Goal: Consume media (video, audio): Consume media (video, audio)

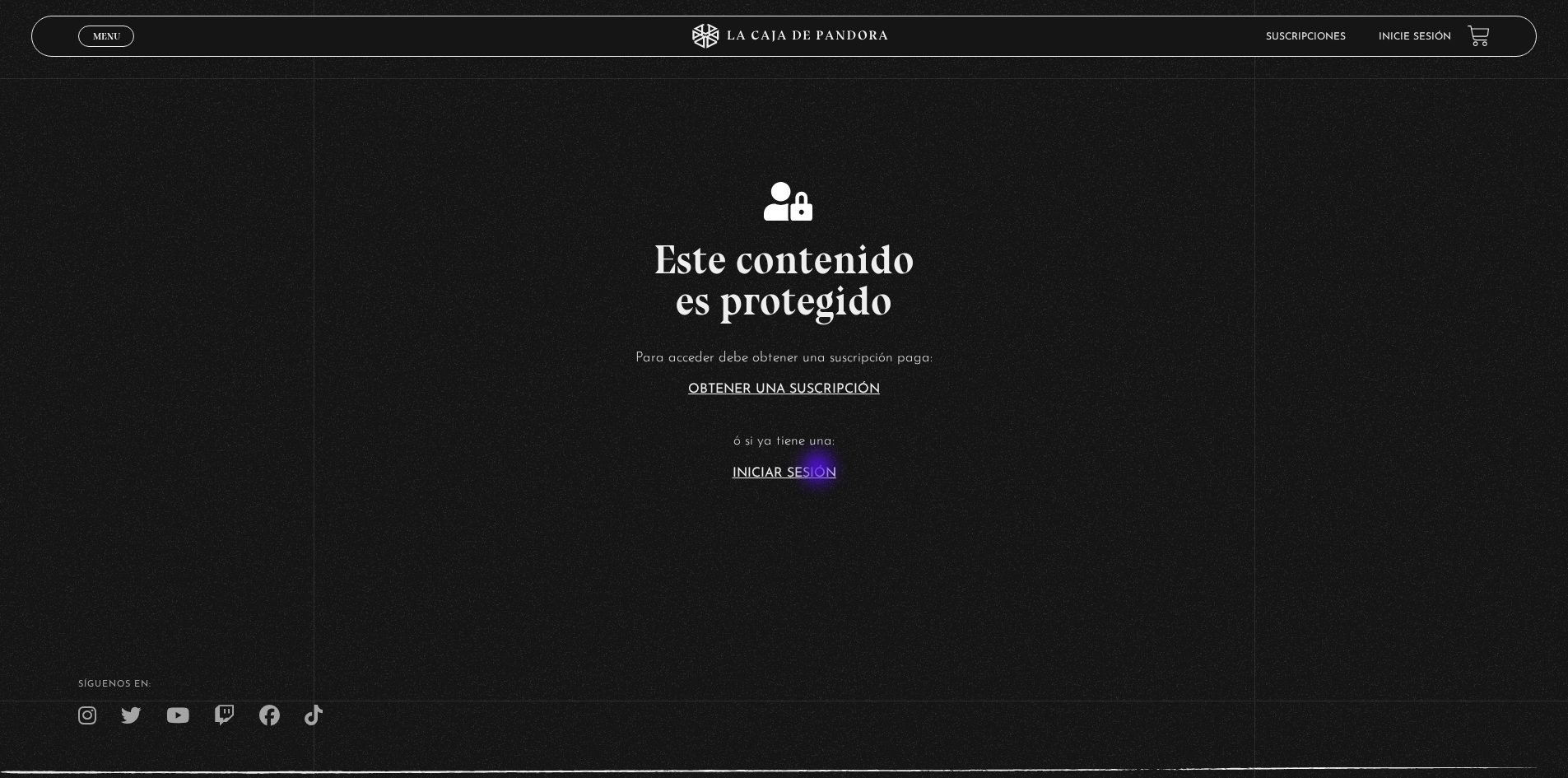
click at [819, 469] on link "Iniciar Sesión" at bounding box center [784, 473] width 104 height 13
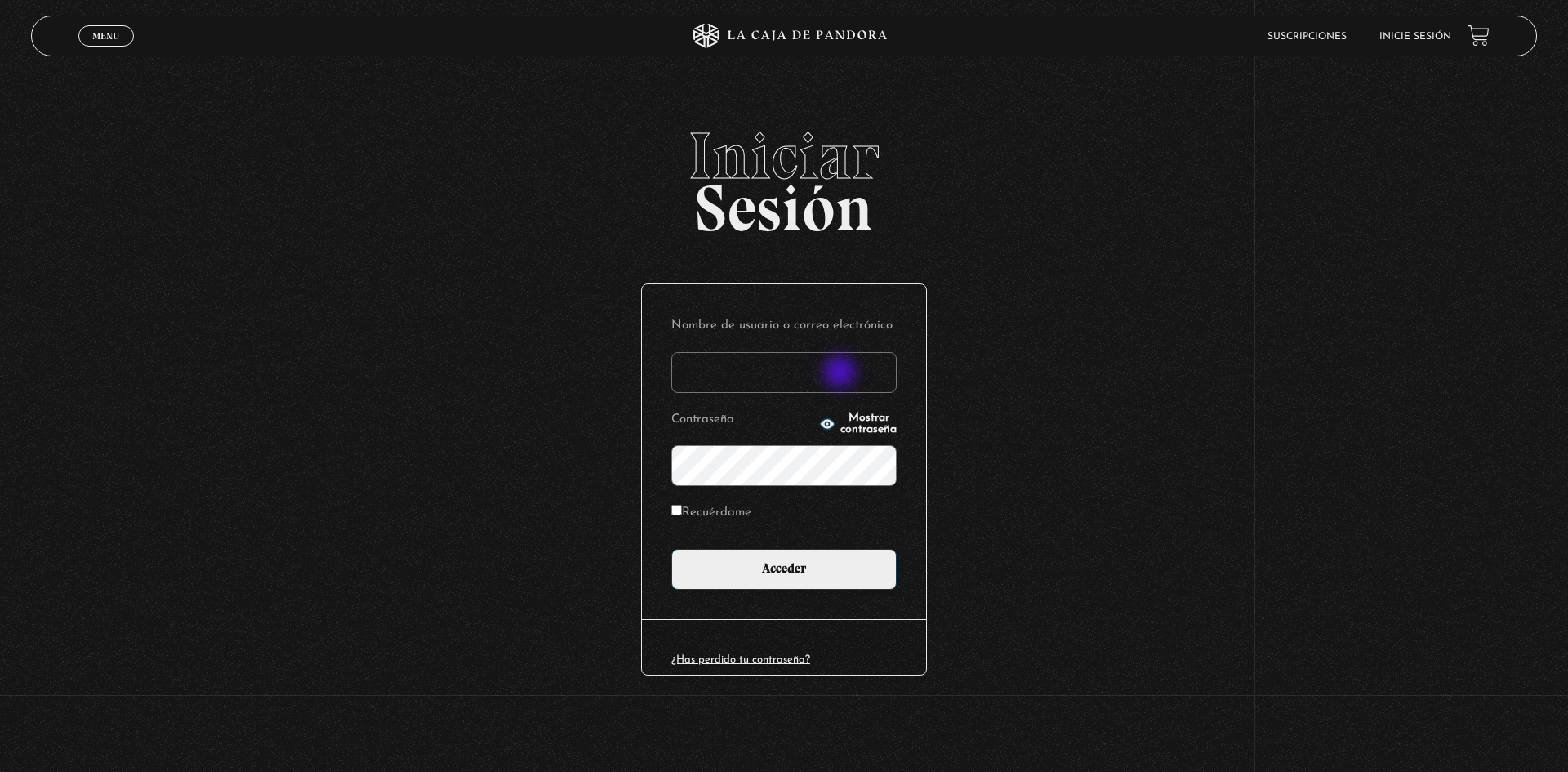
click at [841, 373] on input "Nombre de usuario o correo electrónico" at bounding box center [784, 372] width 226 height 41
type input "esconstruccion@gmail.com"
click at [680, 512] on input "Recuérdame" at bounding box center [677, 510] width 11 height 11
checkbox input "true"
click at [672, 549] on input "Acceder" at bounding box center [784, 569] width 226 height 41
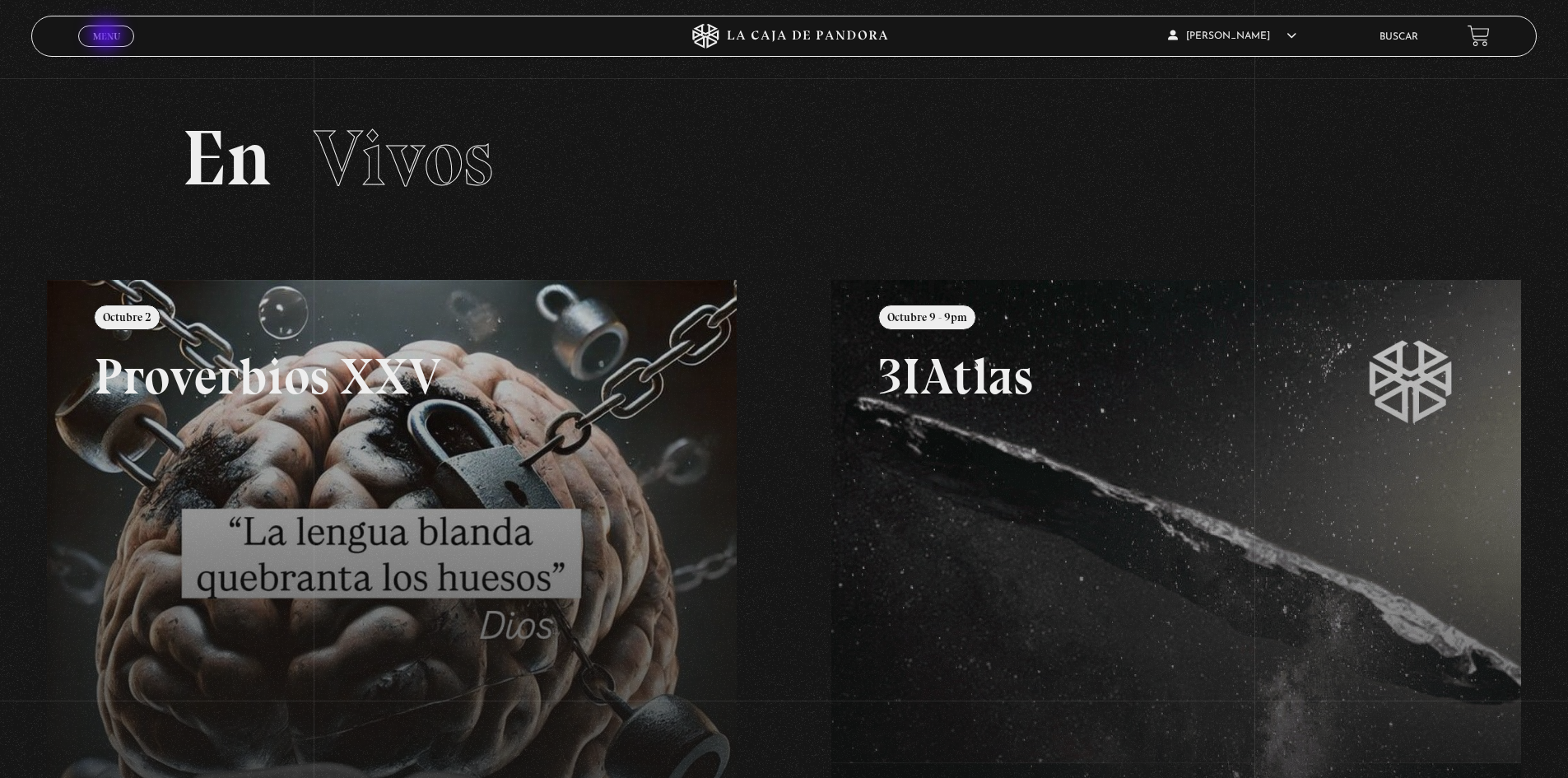
click at [108, 36] on span "Menu" at bounding box center [106, 36] width 28 height 10
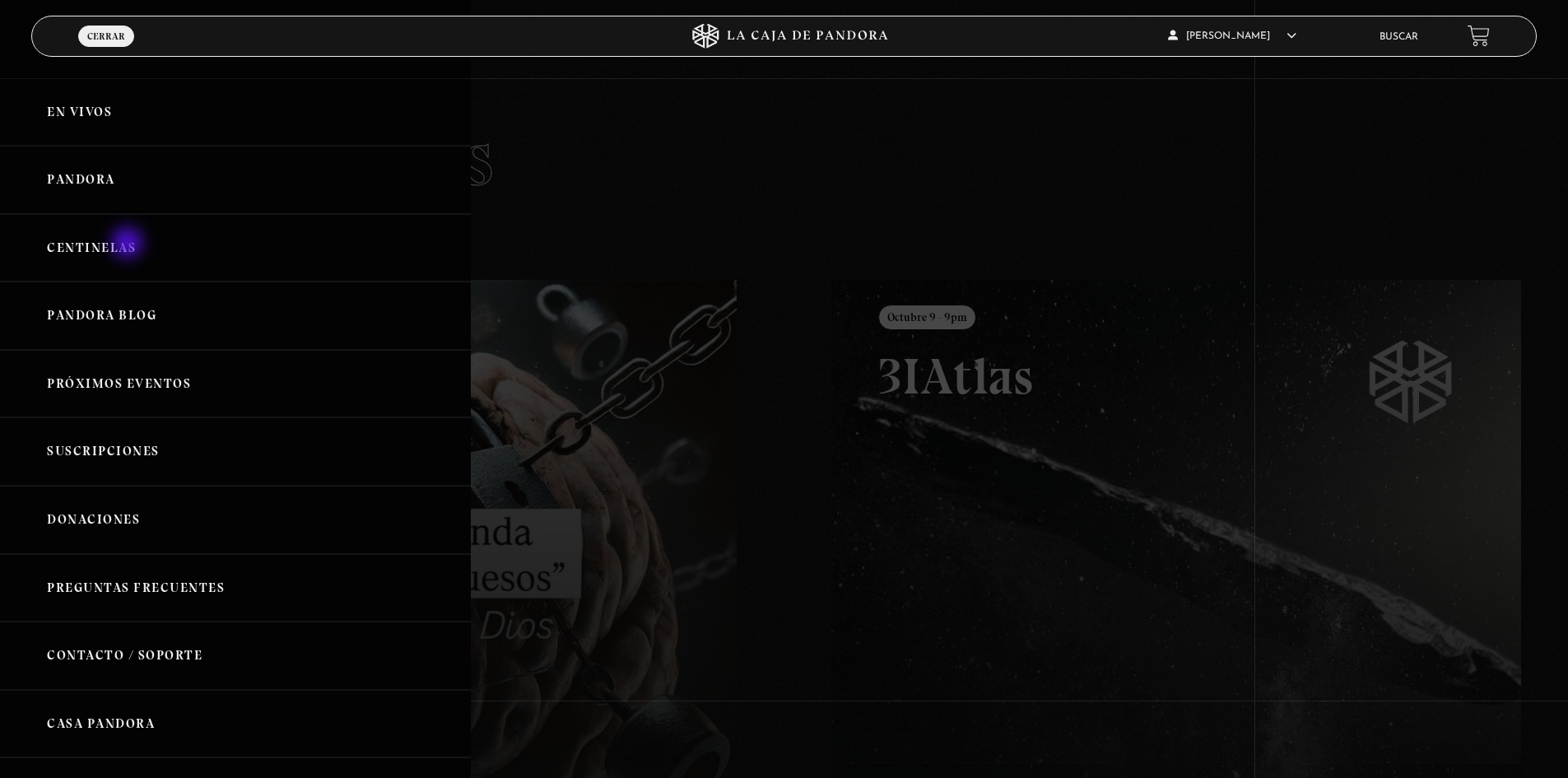
click at [129, 244] on link "Centinelas" at bounding box center [235, 248] width 471 height 68
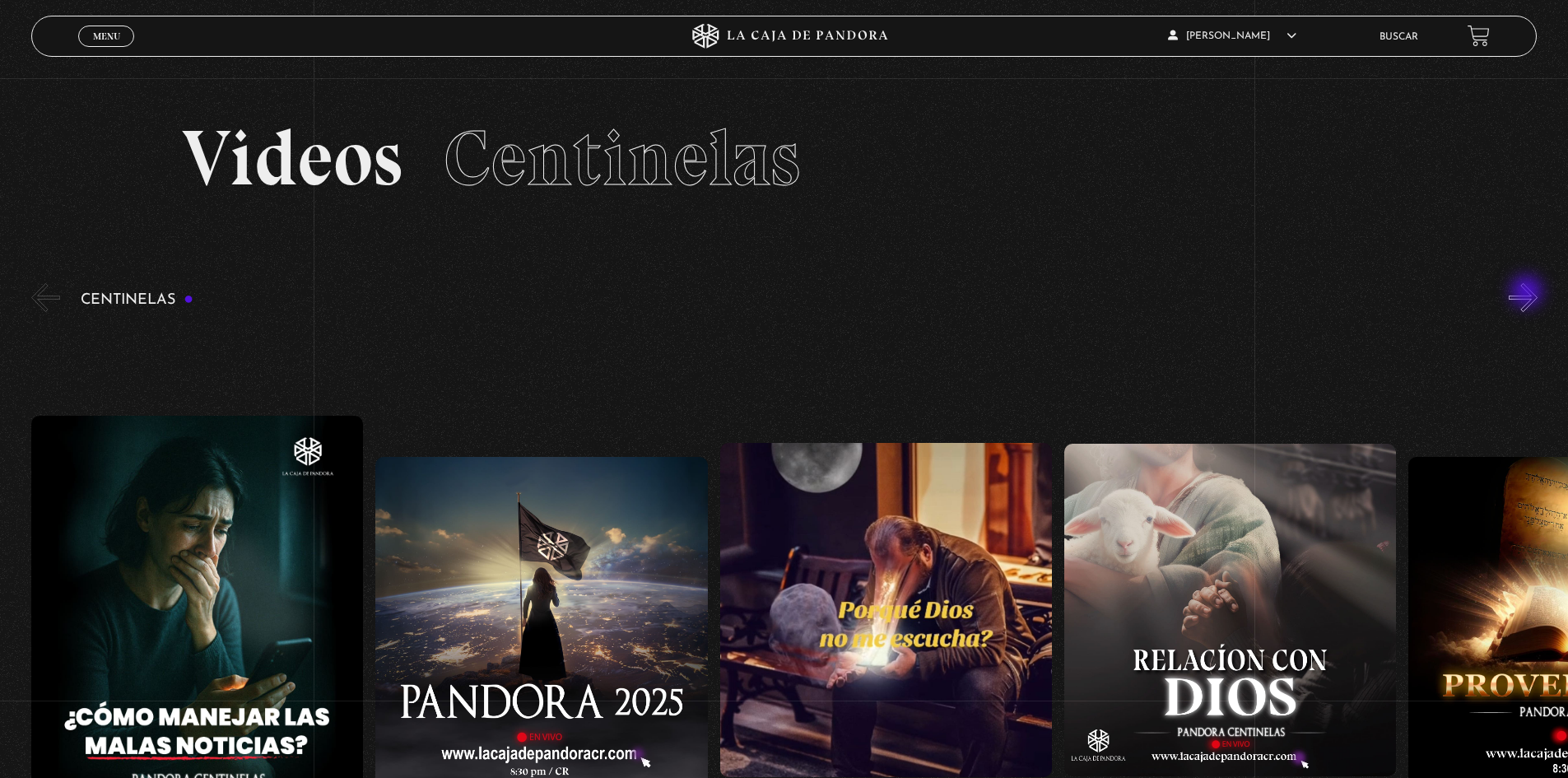
click at [1528, 295] on button "»" at bounding box center [1523, 297] width 28 height 28
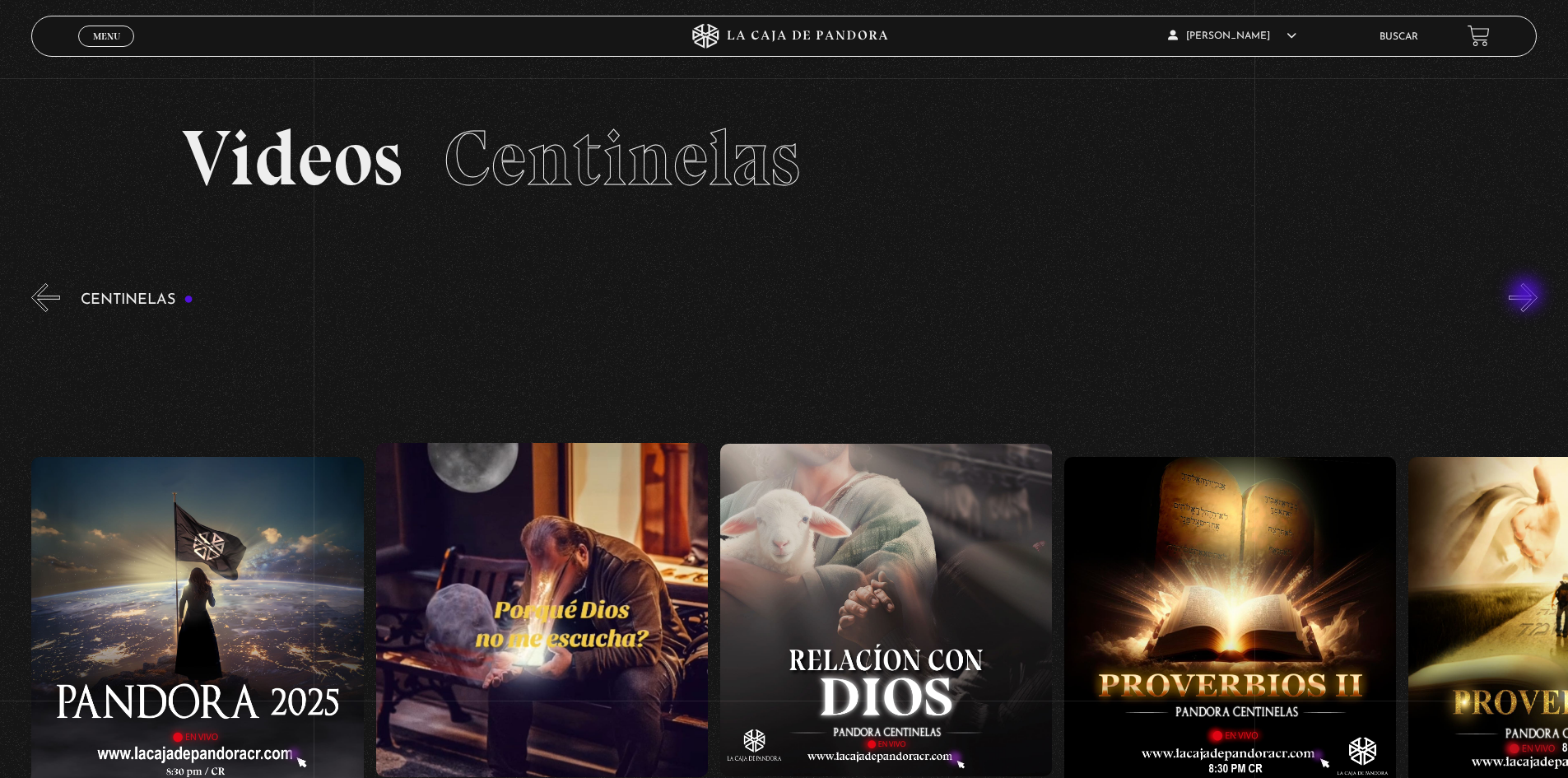
click at [1528, 295] on button "»" at bounding box center [1523, 297] width 28 height 28
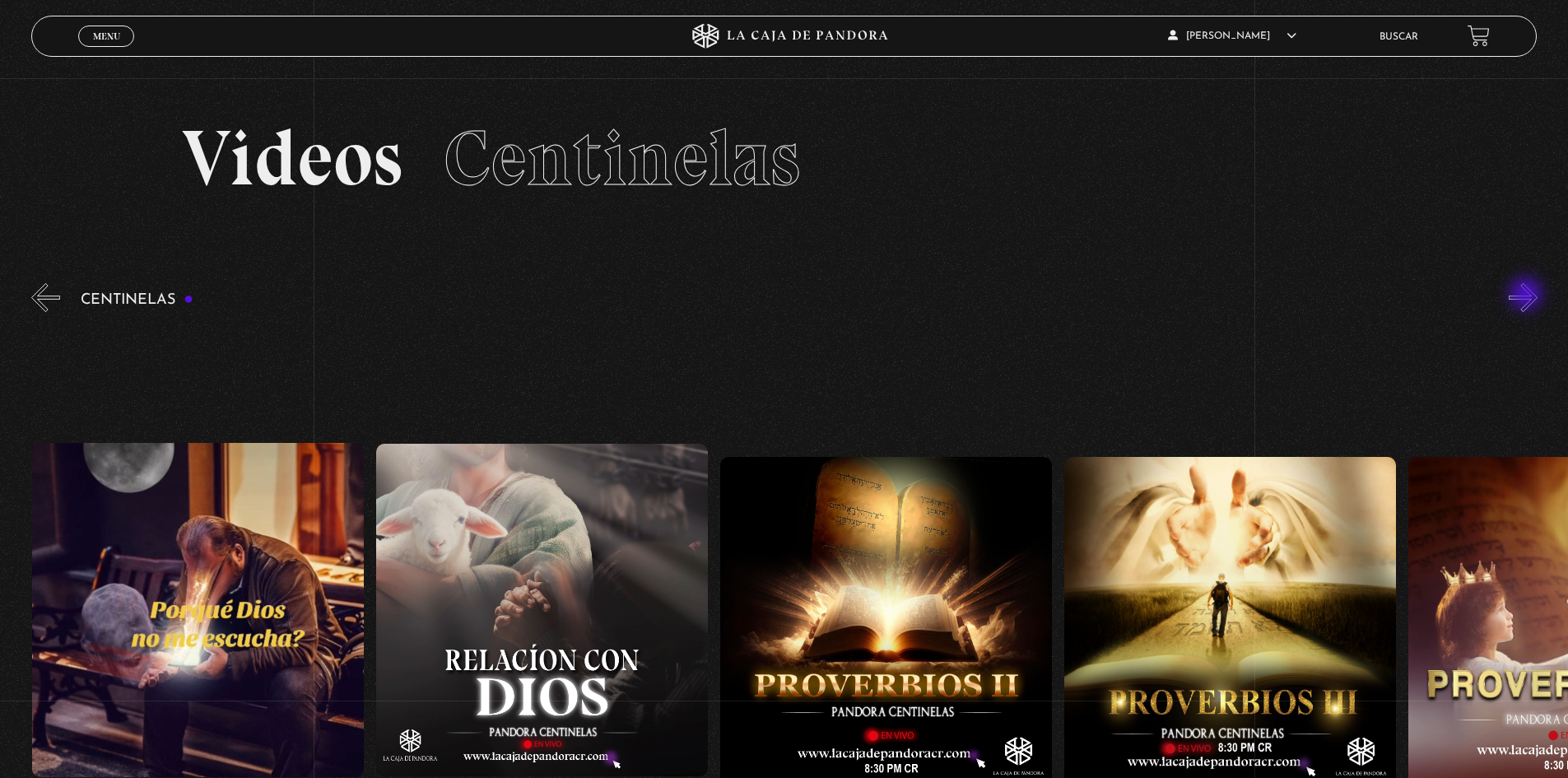
click at [1528, 295] on button "»" at bounding box center [1523, 297] width 28 height 28
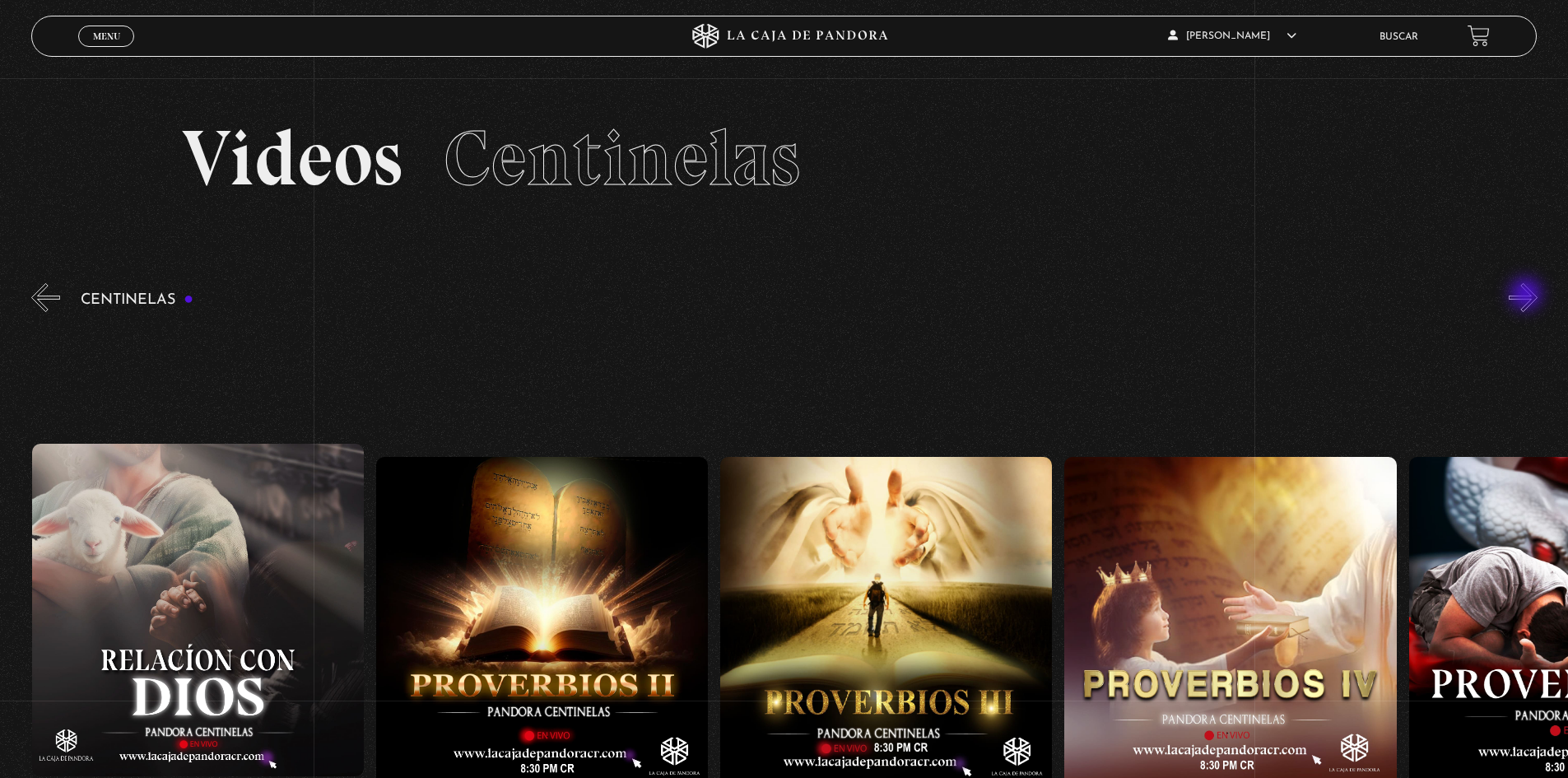
click at [1528, 295] on button "»" at bounding box center [1523, 297] width 28 height 28
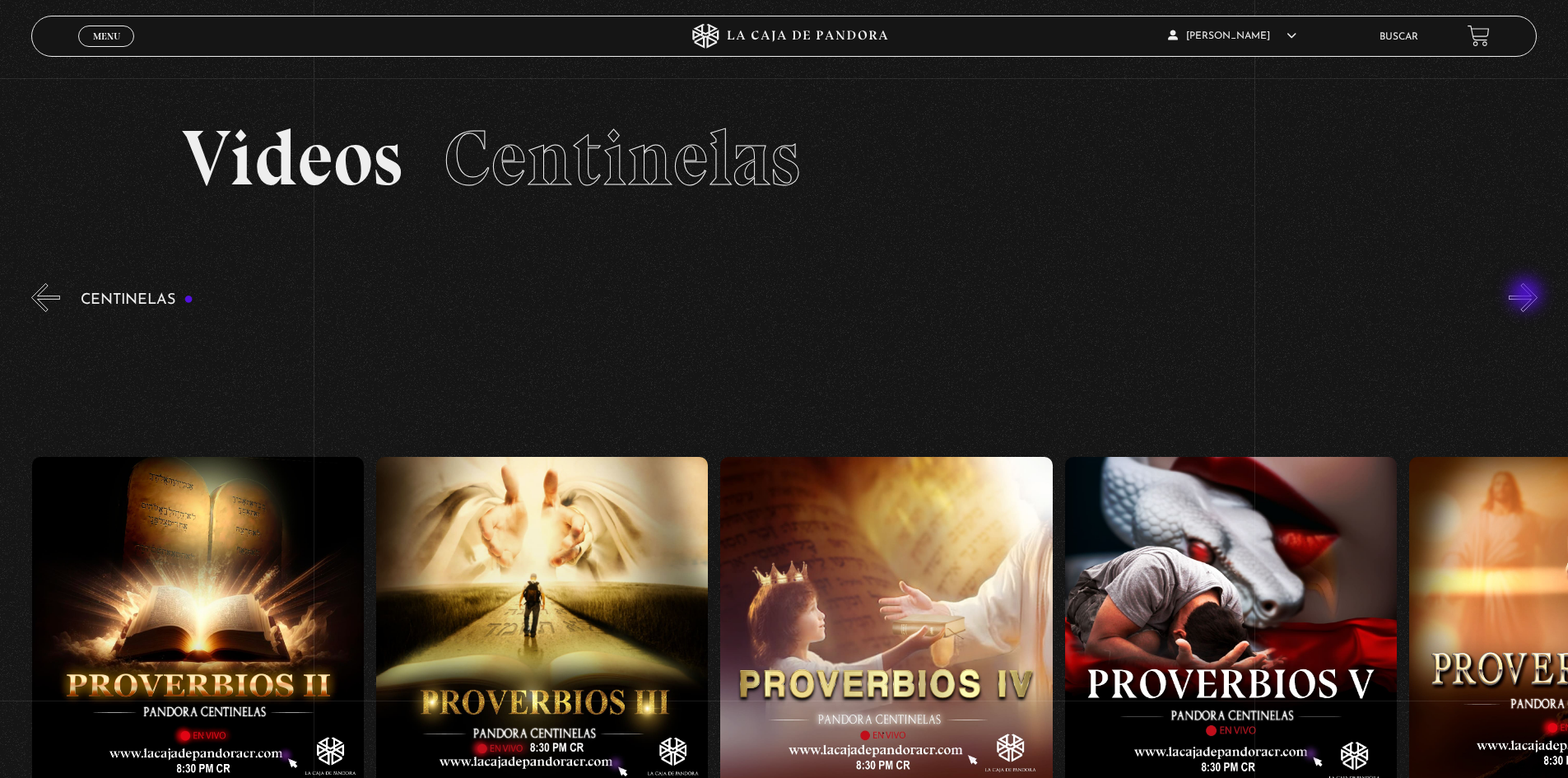
scroll to position [0, 1377]
click at [1528, 295] on button "»" at bounding box center [1523, 297] width 28 height 28
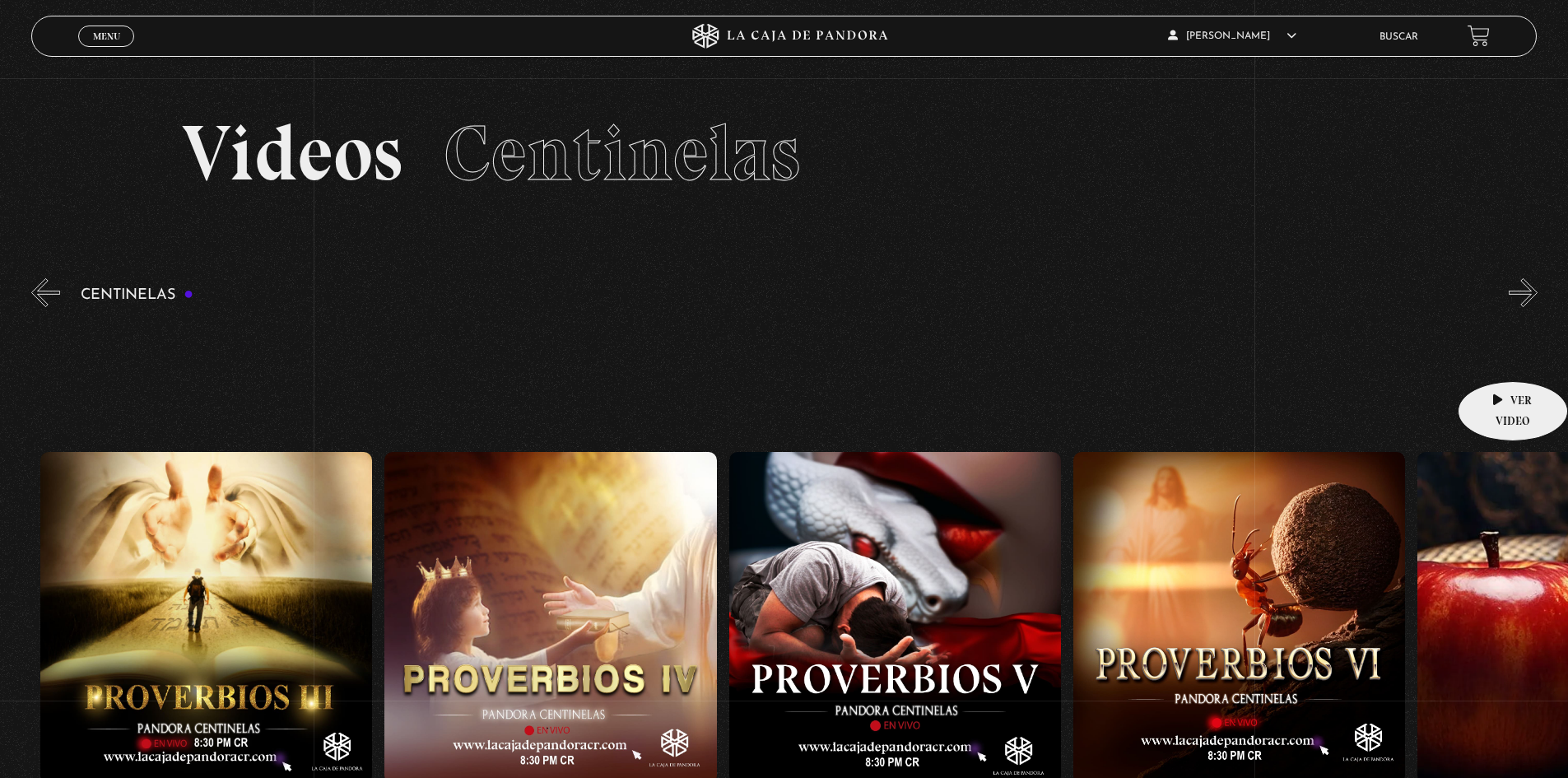
scroll to position [83, 0]
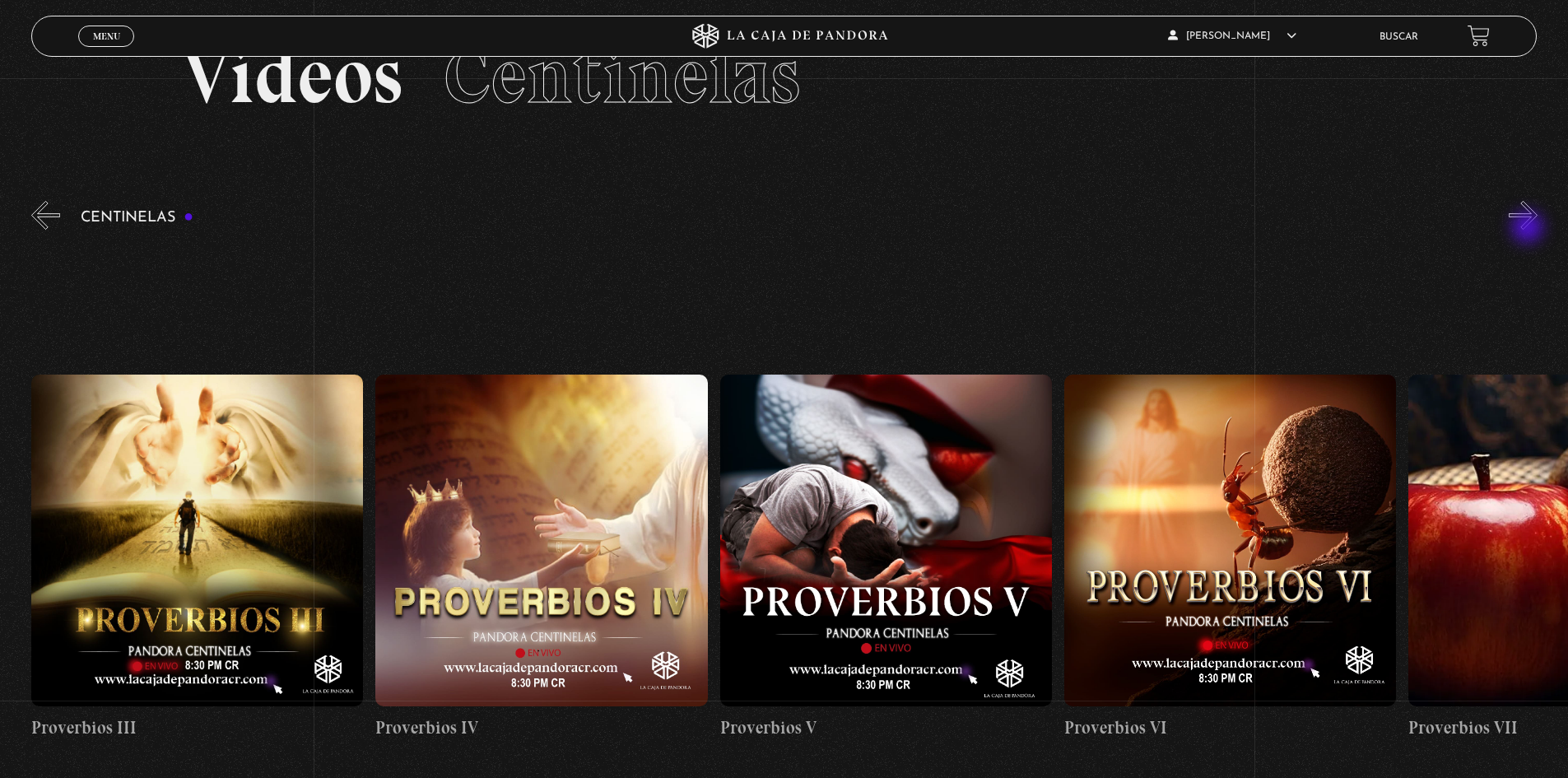
click at [1530, 224] on button "»" at bounding box center [1523, 215] width 28 height 28
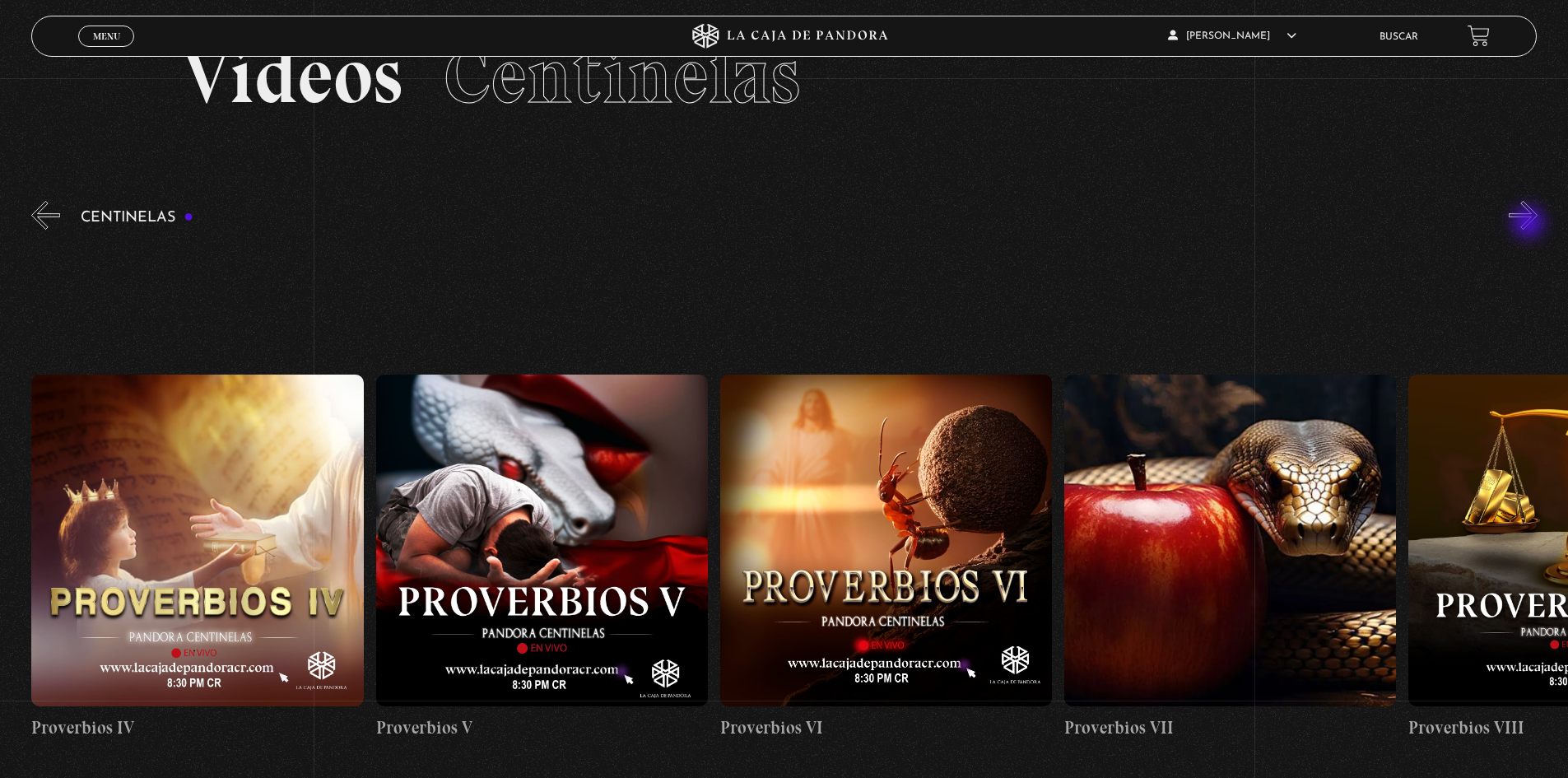
click at [1530, 224] on button "»" at bounding box center [1523, 215] width 28 height 28
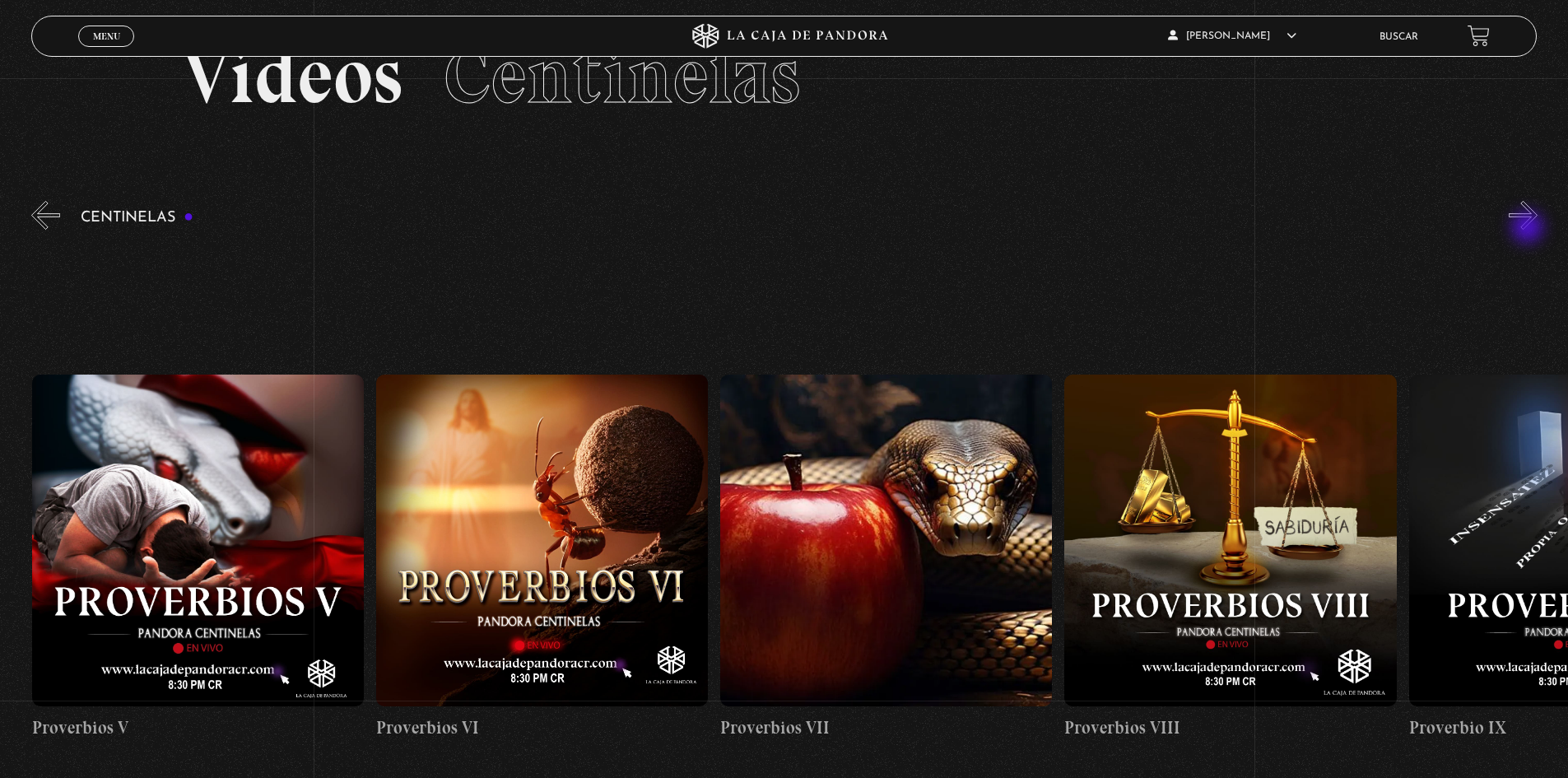
click at [1529, 228] on button "»" at bounding box center [1523, 215] width 28 height 28
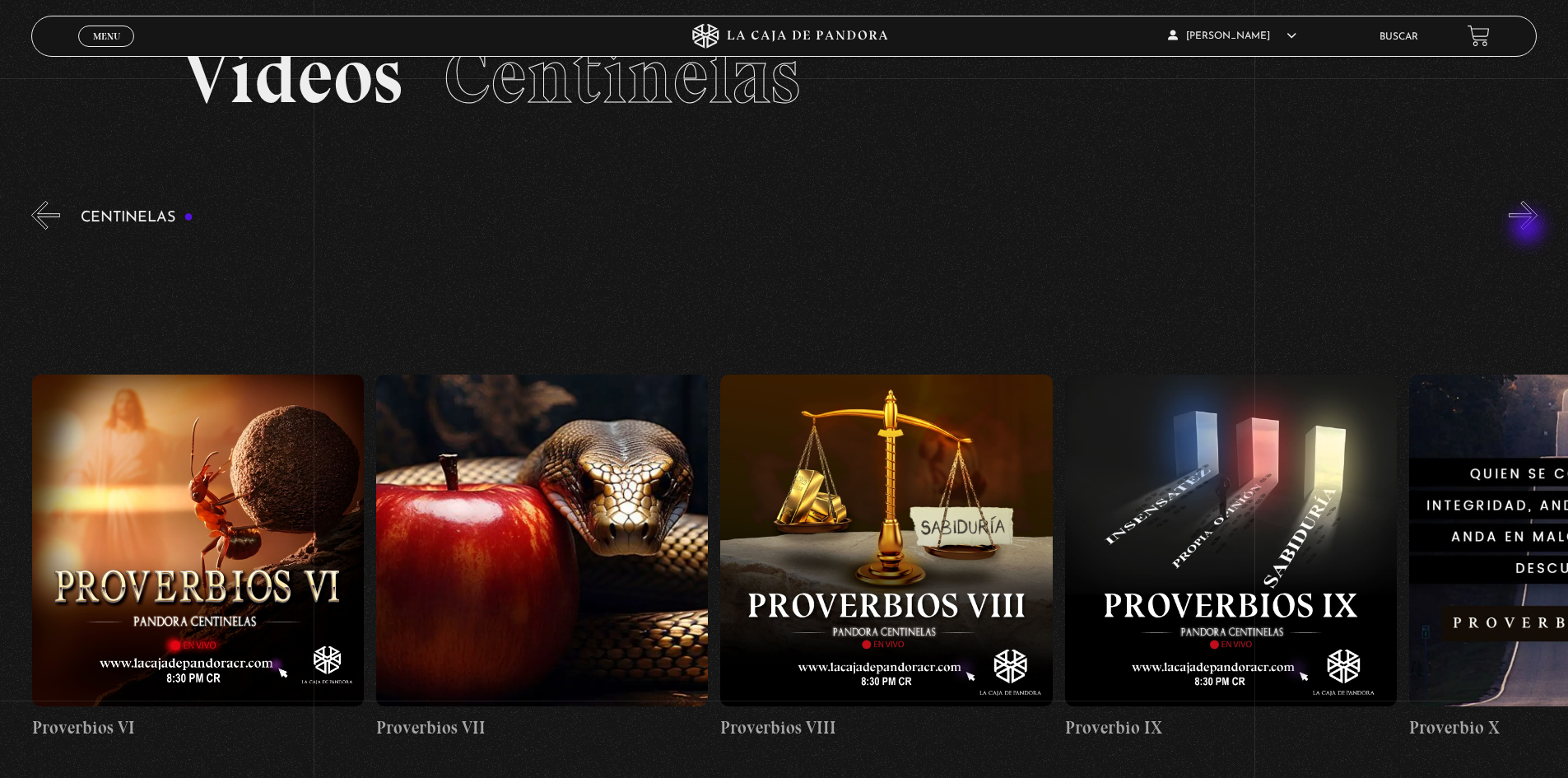
click at [1529, 228] on button "»" at bounding box center [1523, 215] width 28 height 28
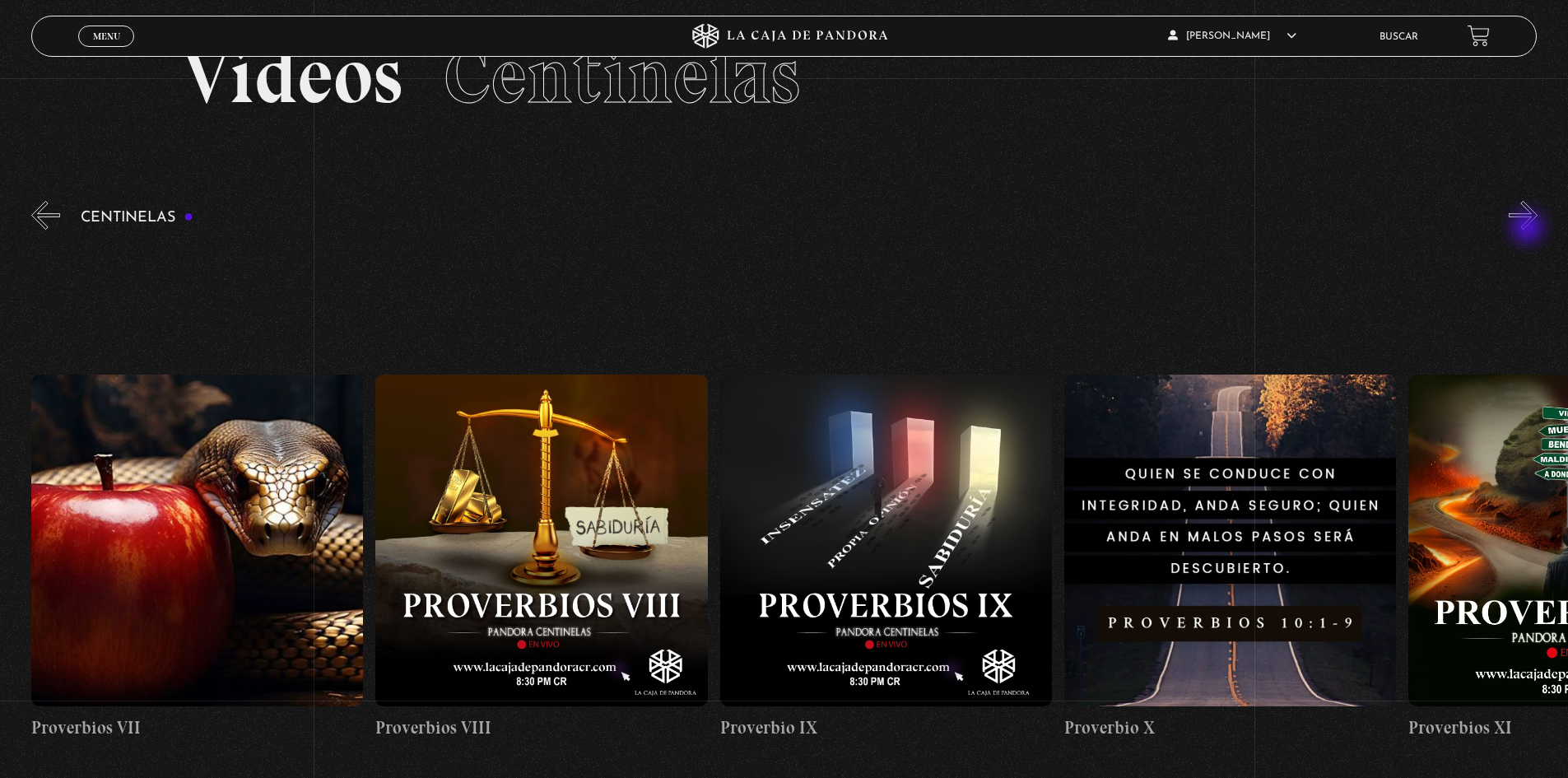
click at [1529, 228] on button "»" at bounding box center [1523, 215] width 28 height 28
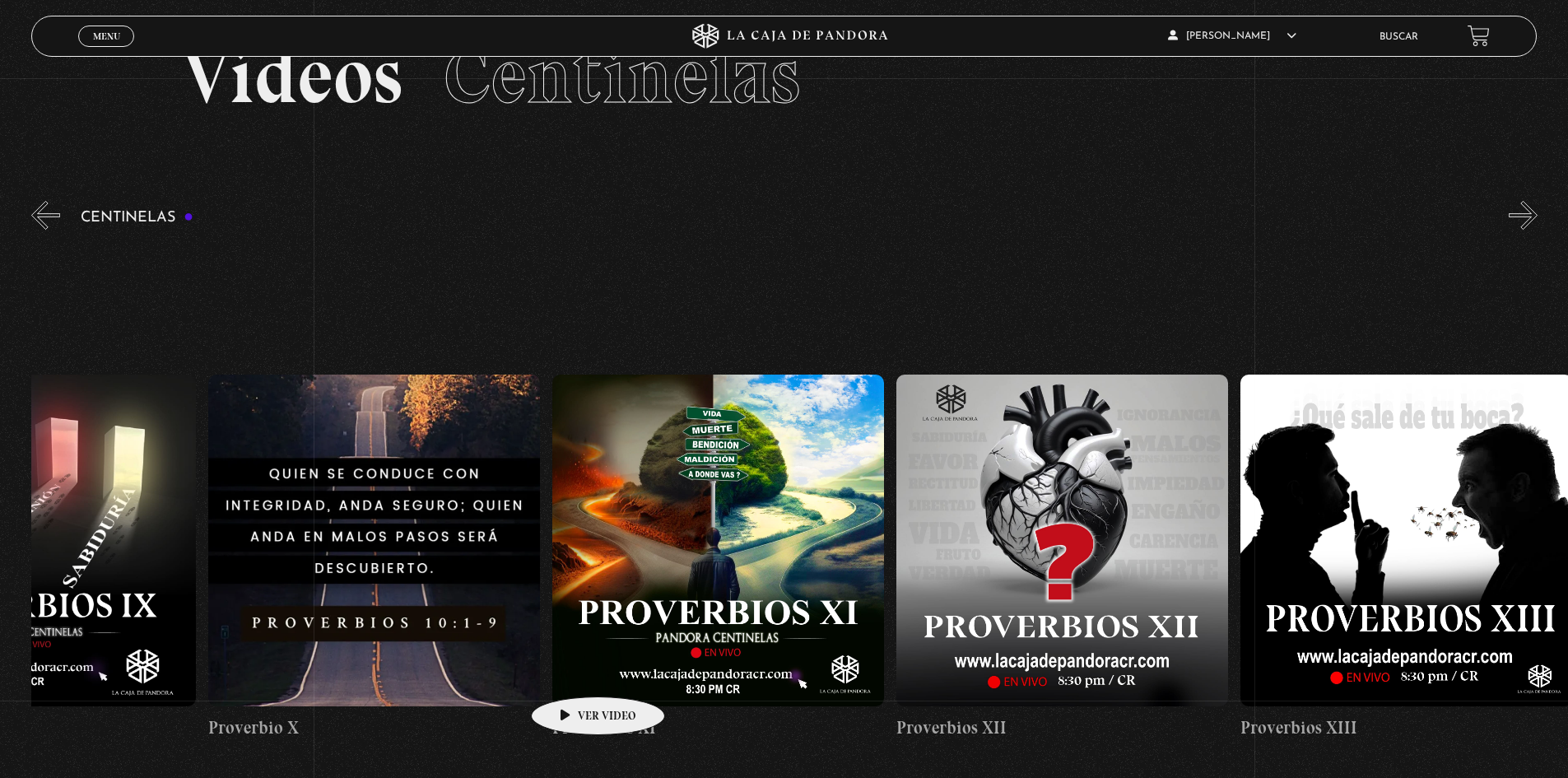
drag, startPoint x: 1356, startPoint y: 587, endPoint x: 326, endPoint y: 695, distance: 1035.6
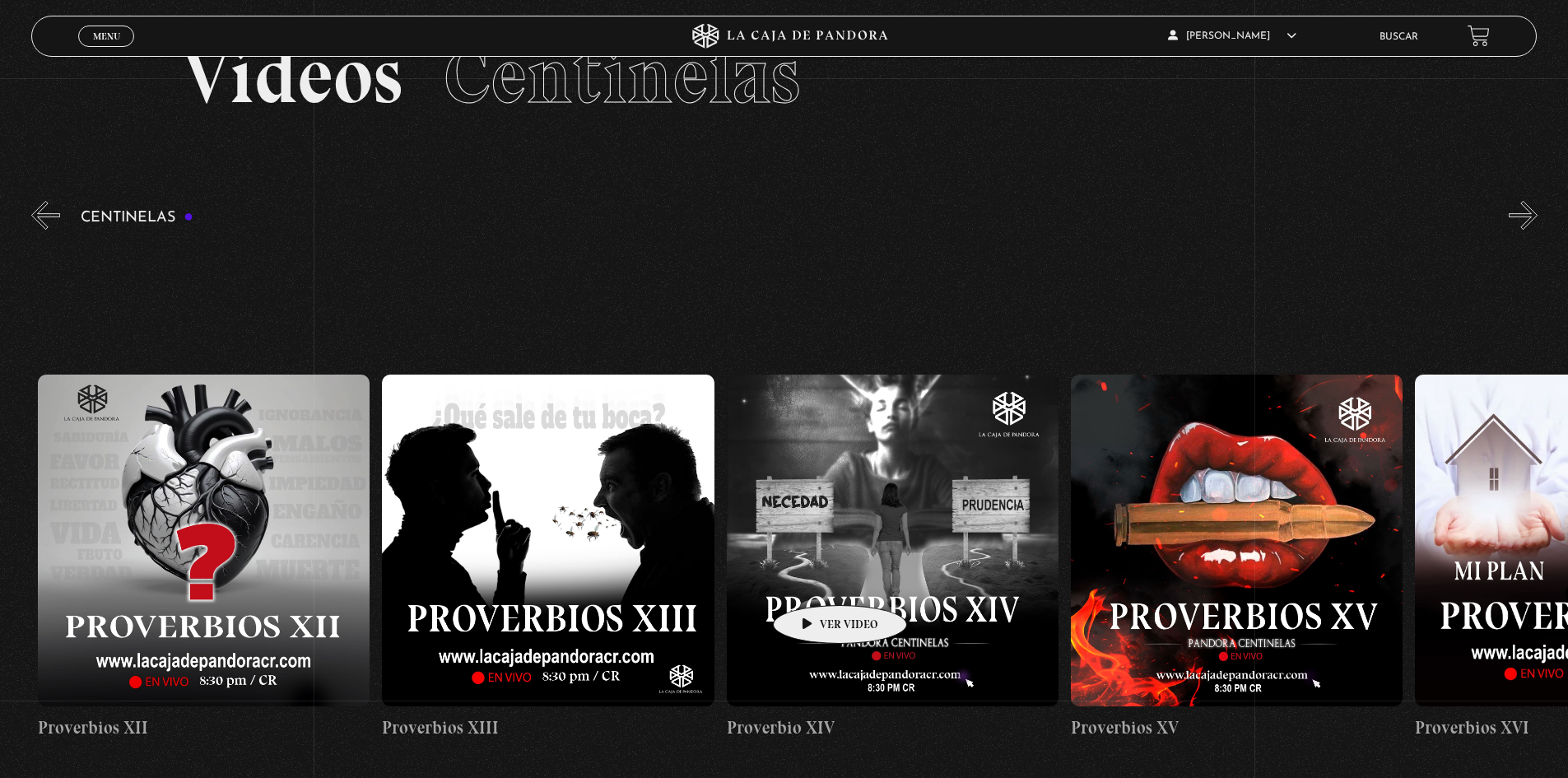
scroll to position [0, 4821]
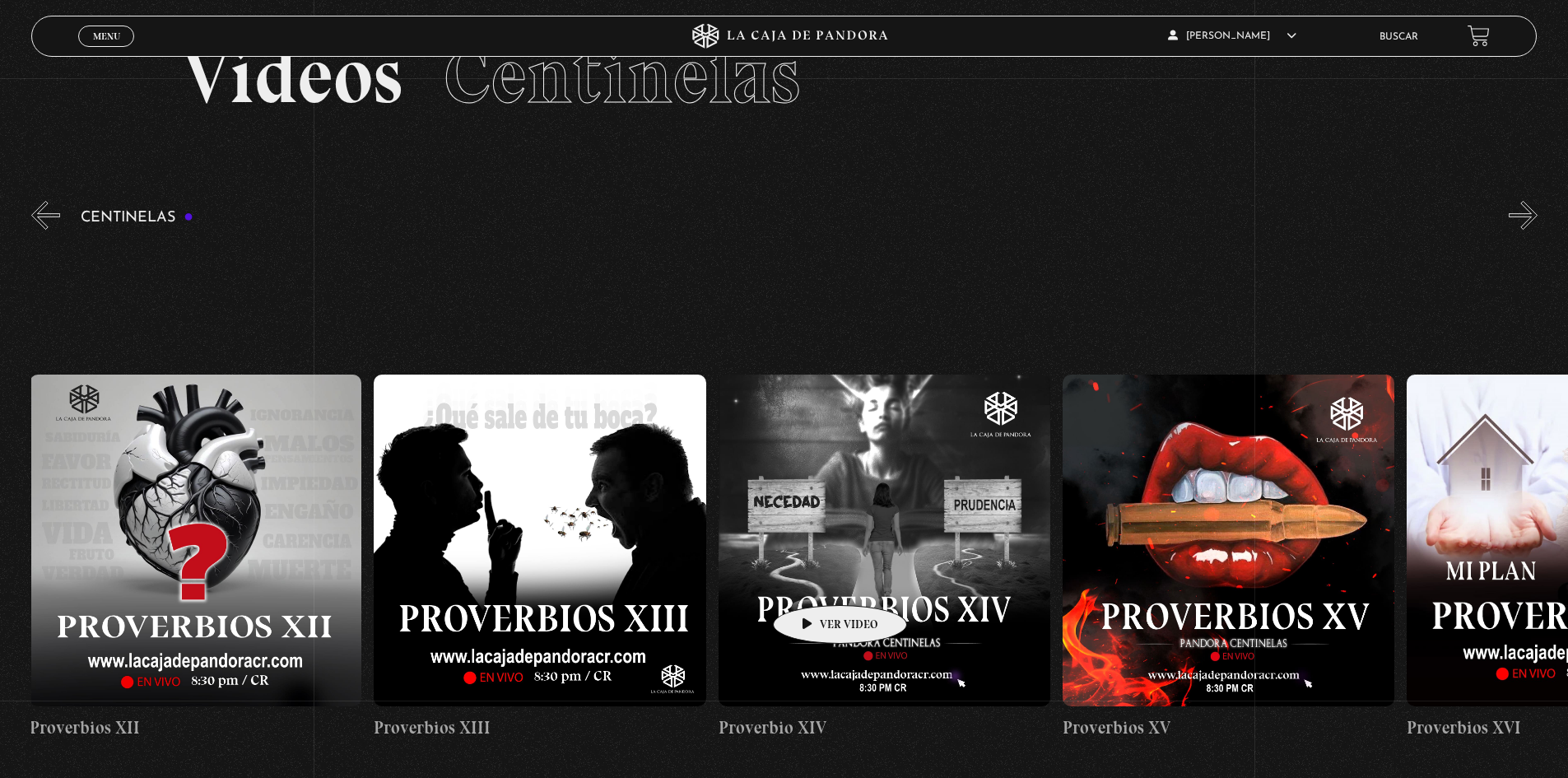
drag, startPoint x: 1088, startPoint y: 551, endPoint x: 813, endPoint y: 581, distance: 276.6
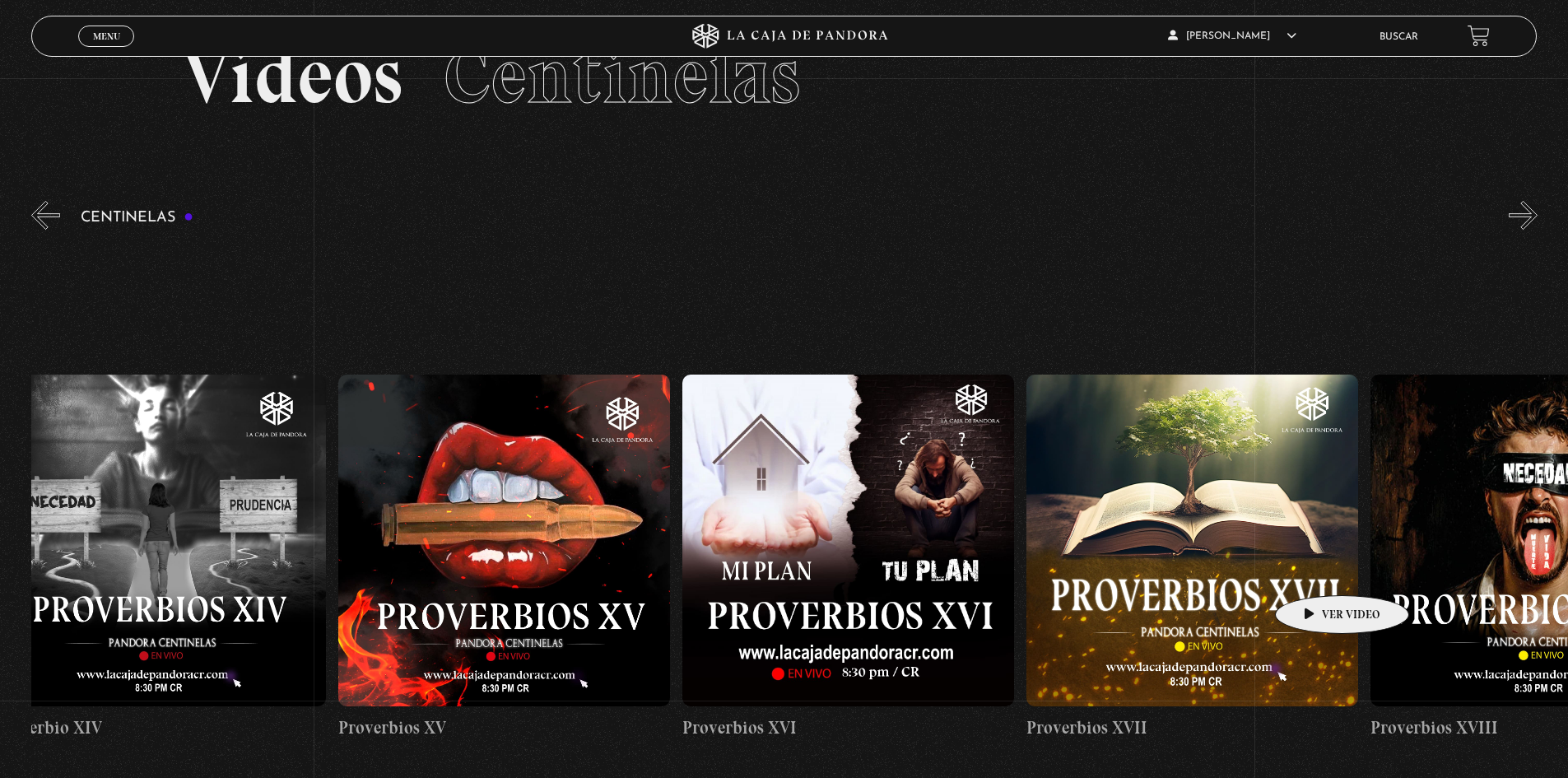
scroll to position [0, 5933]
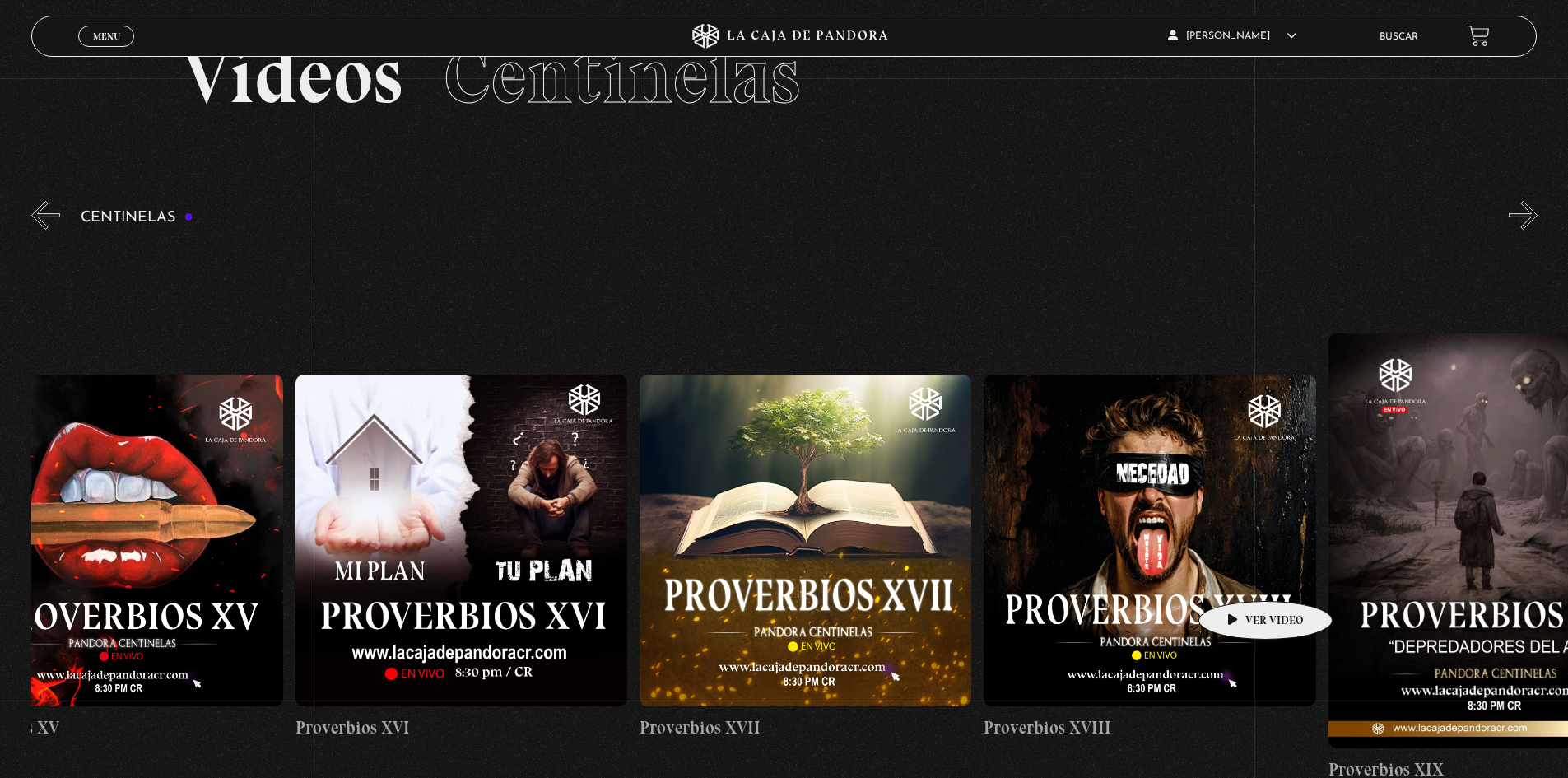
drag, startPoint x: 1462, startPoint y: 561, endPoint x: 1240, endPoint y: 576, distance: 222.5
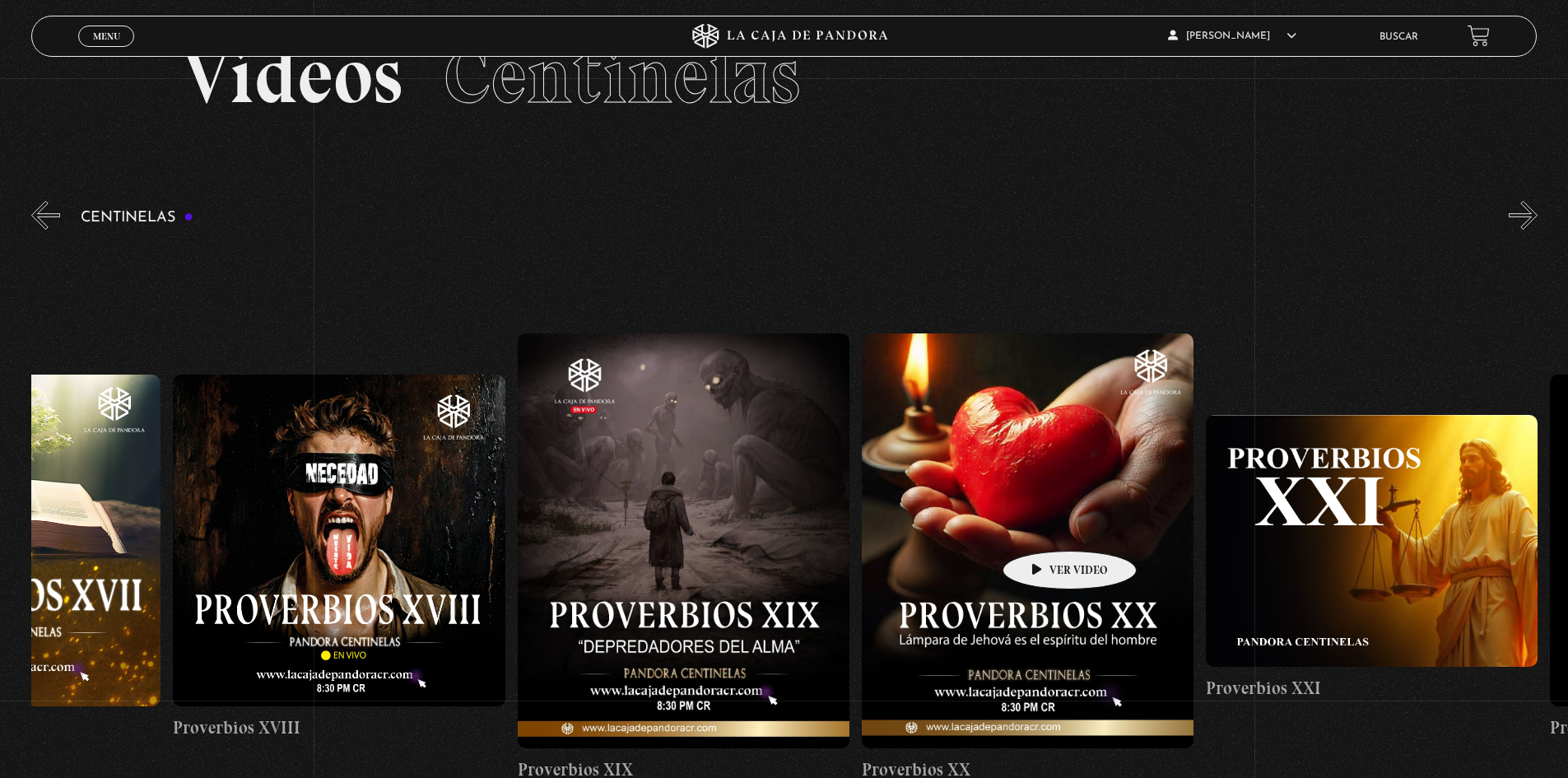
drag, startPoint x: 1496, startPoint y: 472, endPoint x: 1093, endPoint y: 550, distance: 410.5
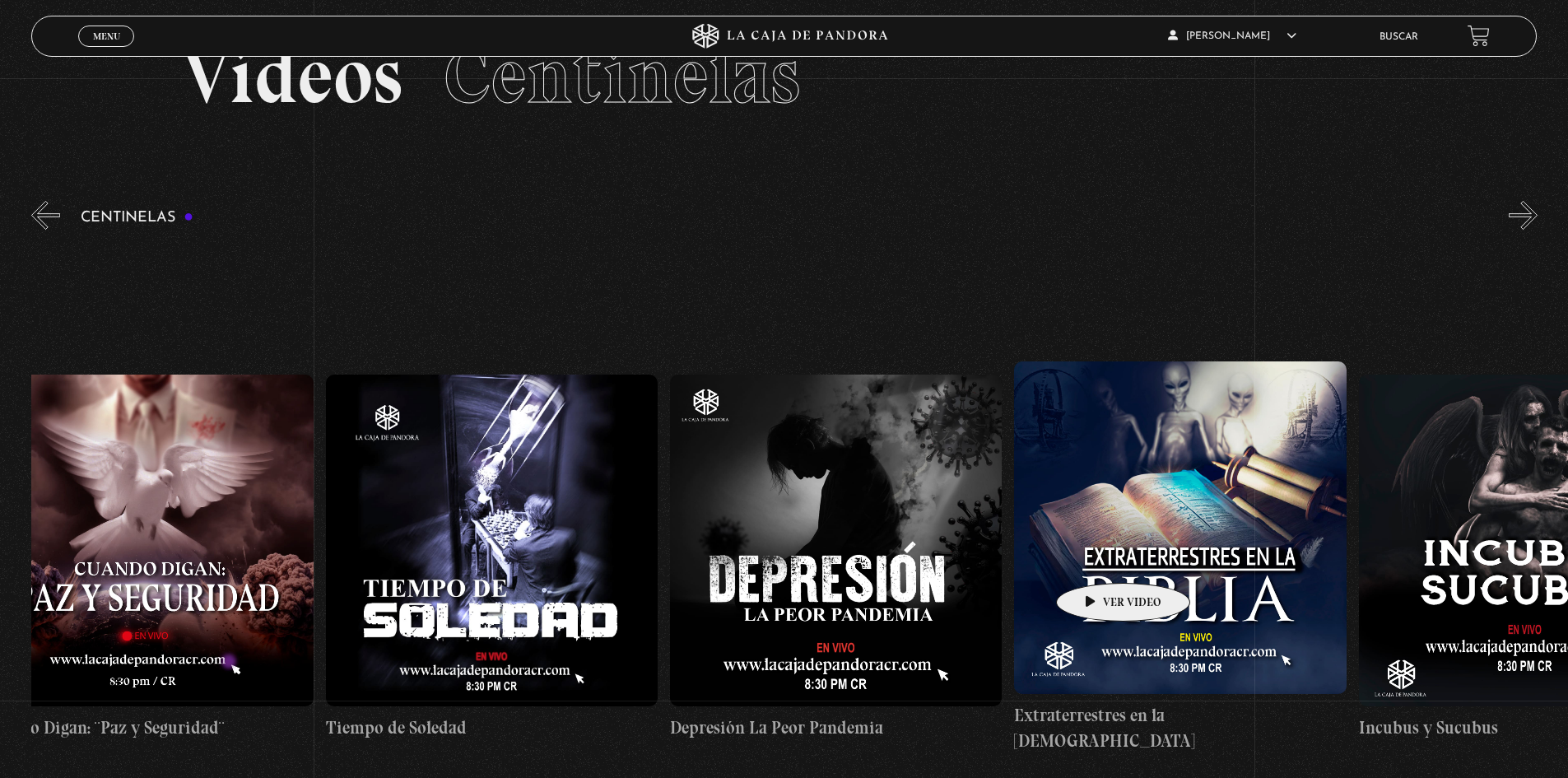
scroll to position [0, 10704]
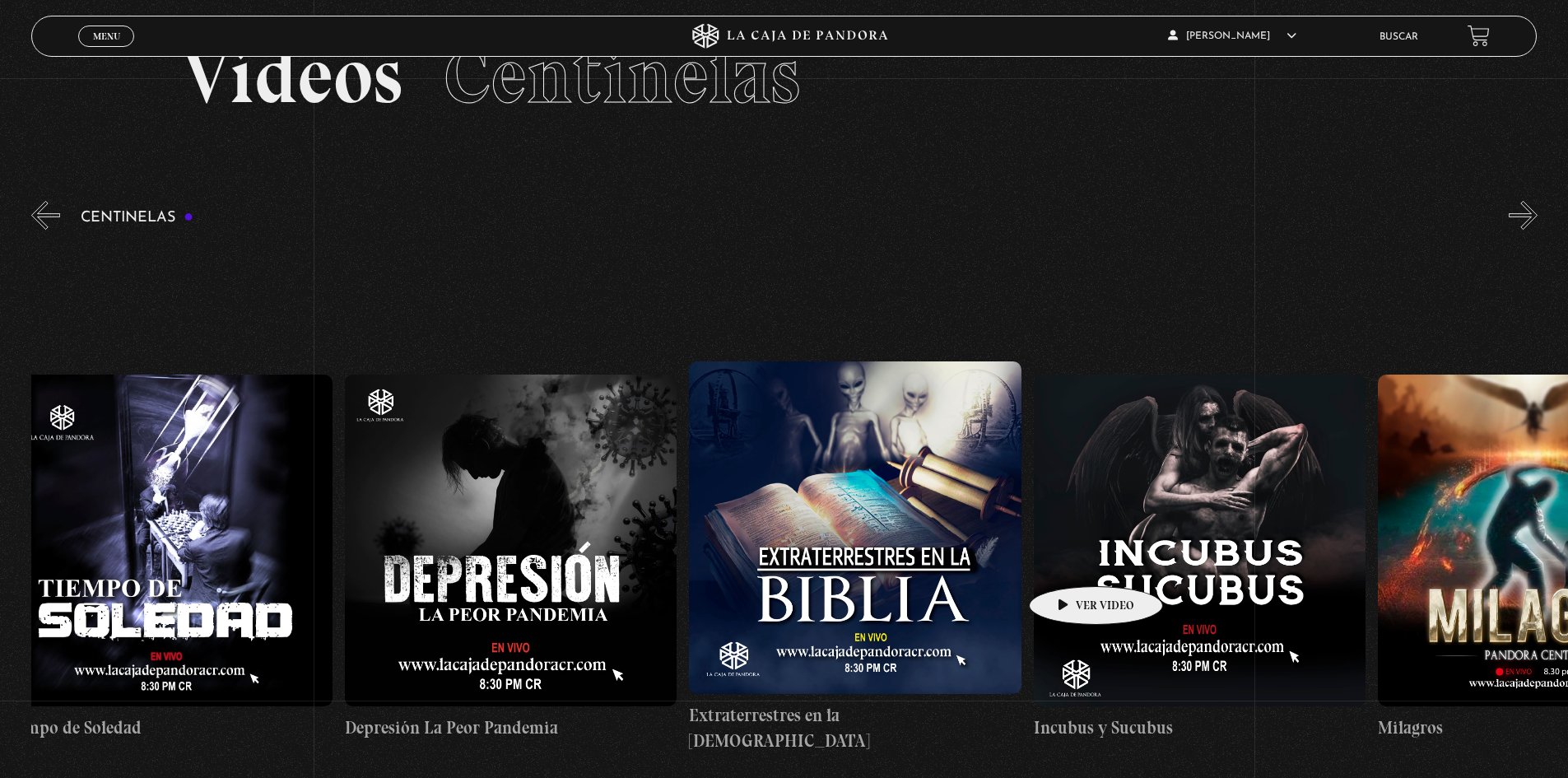
drag, startPoint x: 1284, startPoint y: 548, endPoint x: 1070, endPoint y: 561, distance: 214.4
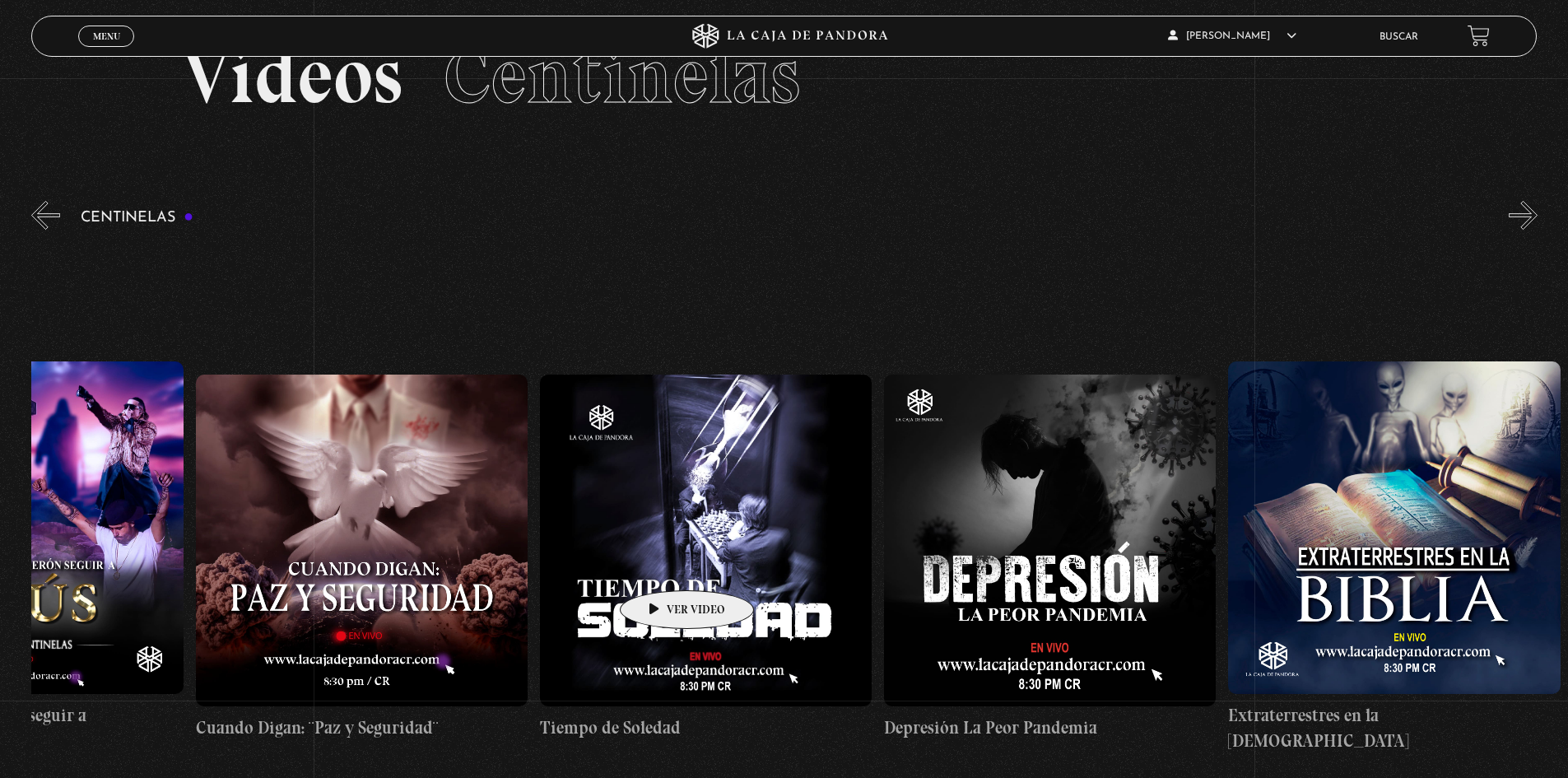
scroll to position [0, 10065]
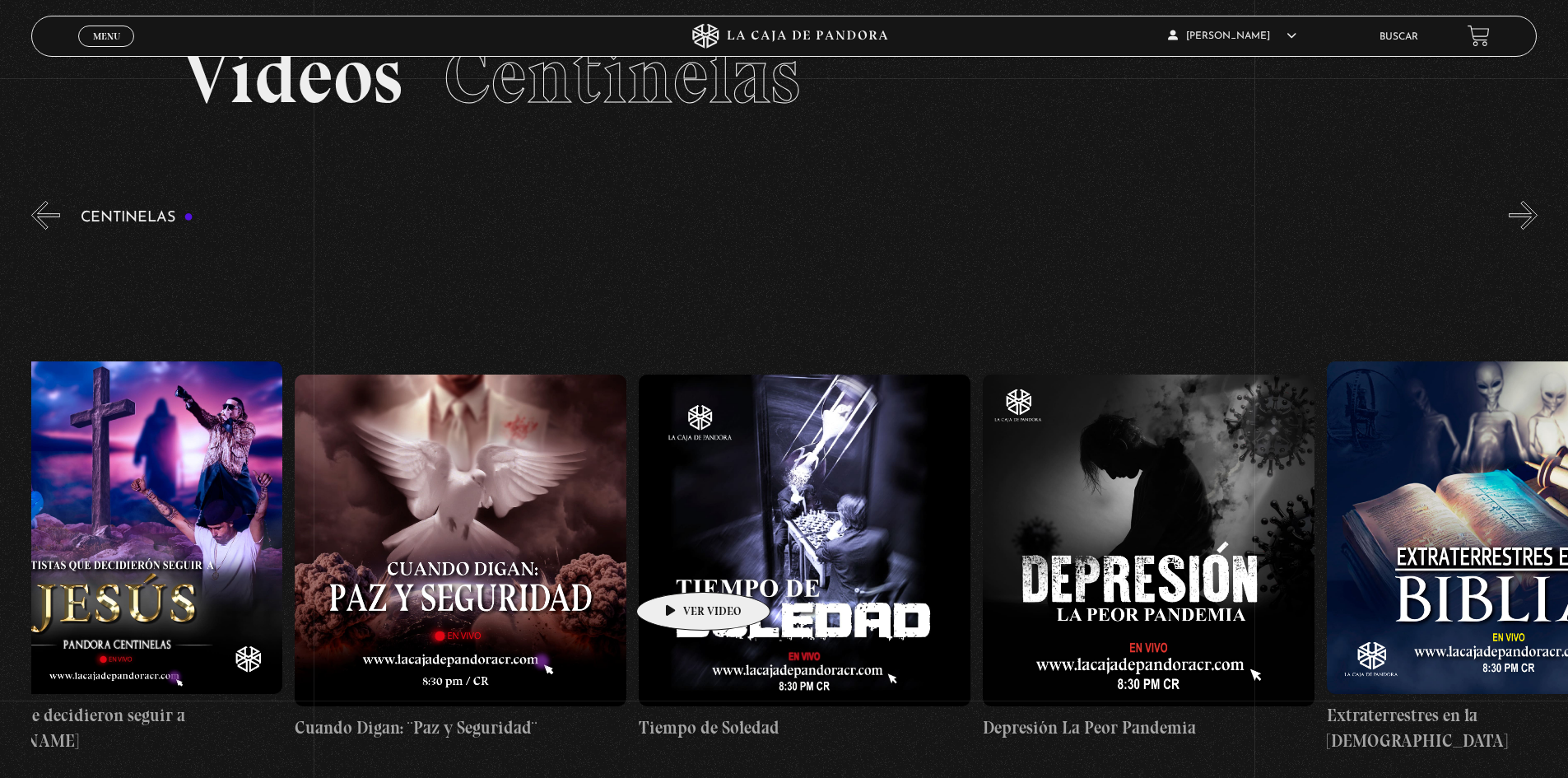
drag, startPoint x: 550, startPoint y: 561, endPoint x: 677, endPoint y: 567, distance: 127.1
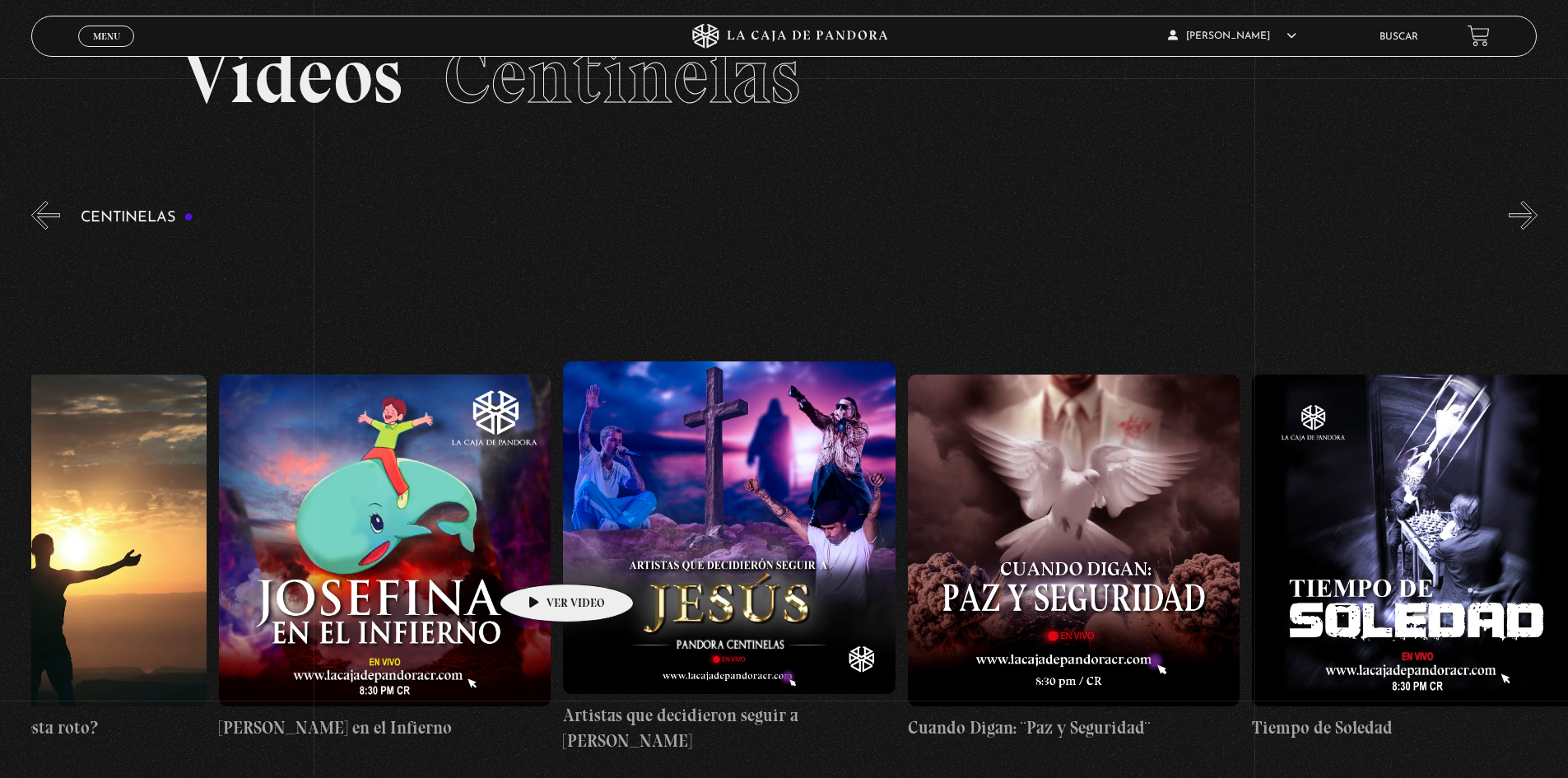
scroll to position [0, 9040]
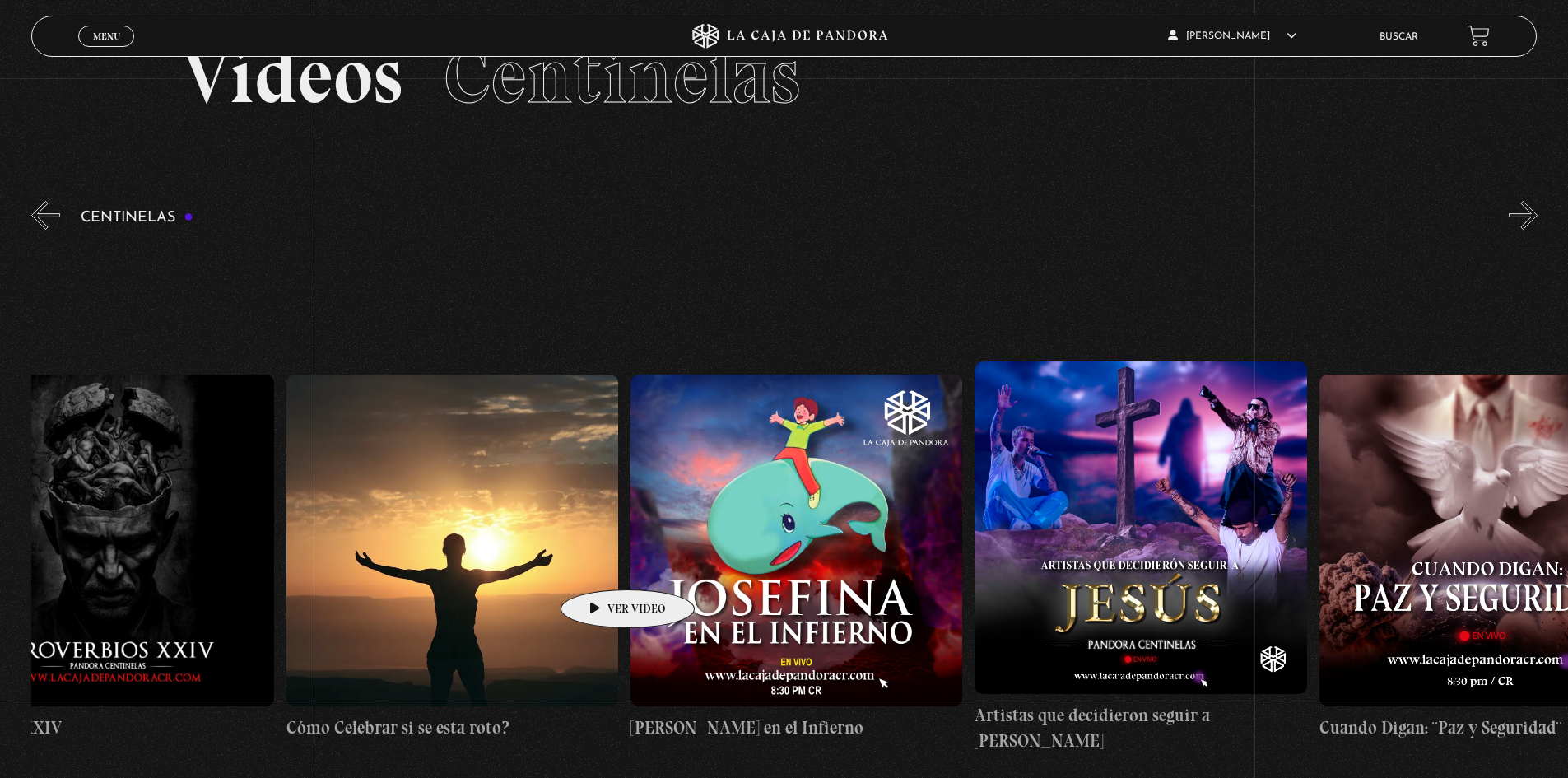
drag, startPoint x: 396, startPoint y: 558, endPoint x: 602, endPoint y: 564, distance: 206.1
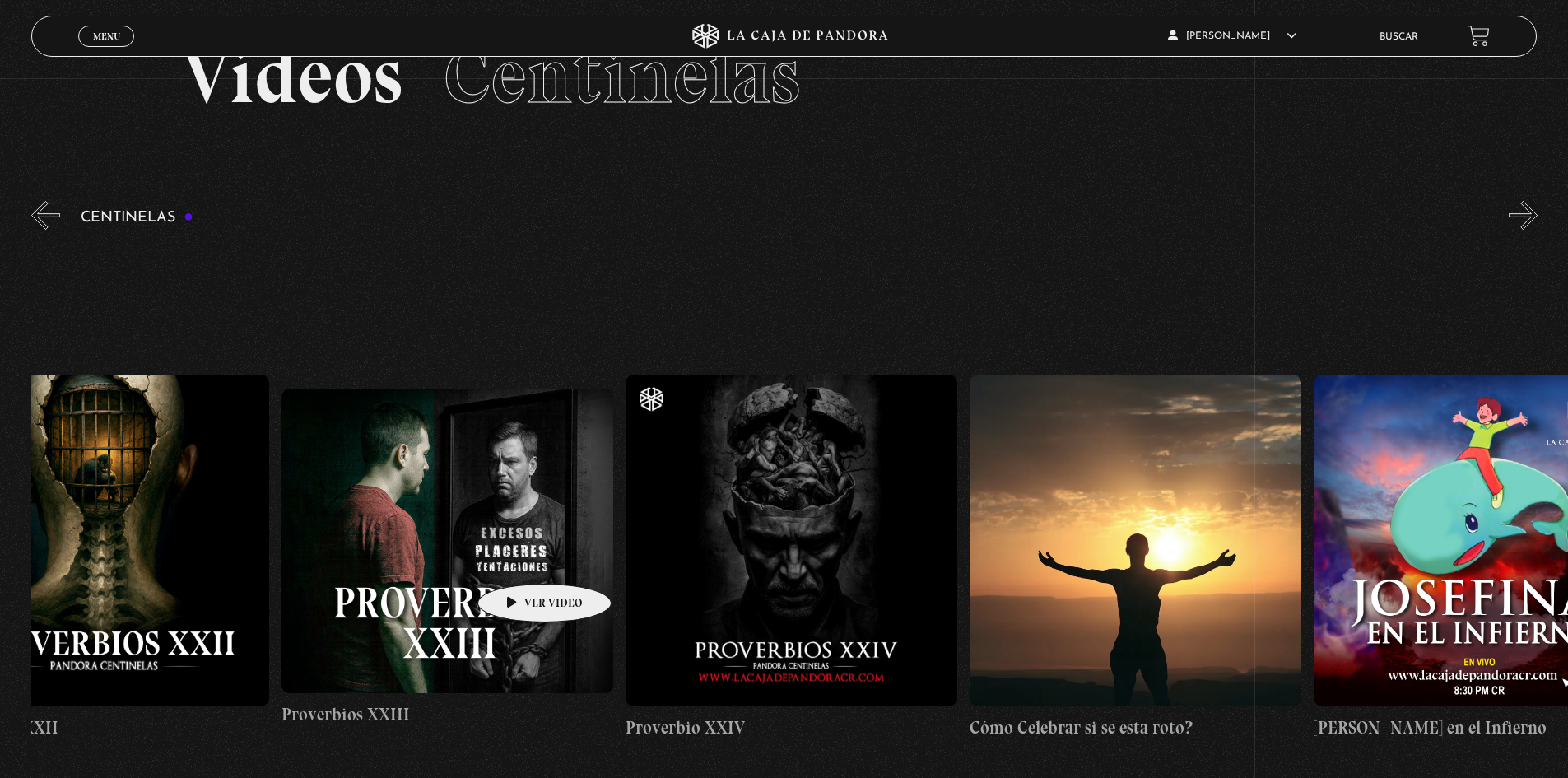
drag, startPoint x: 382, startPoint y: 556, endPoint x: 518, endPoint y: 559, distance: 136.0
click at [769, 561] on figure at bounding box center [792, 540] width 332 height 332
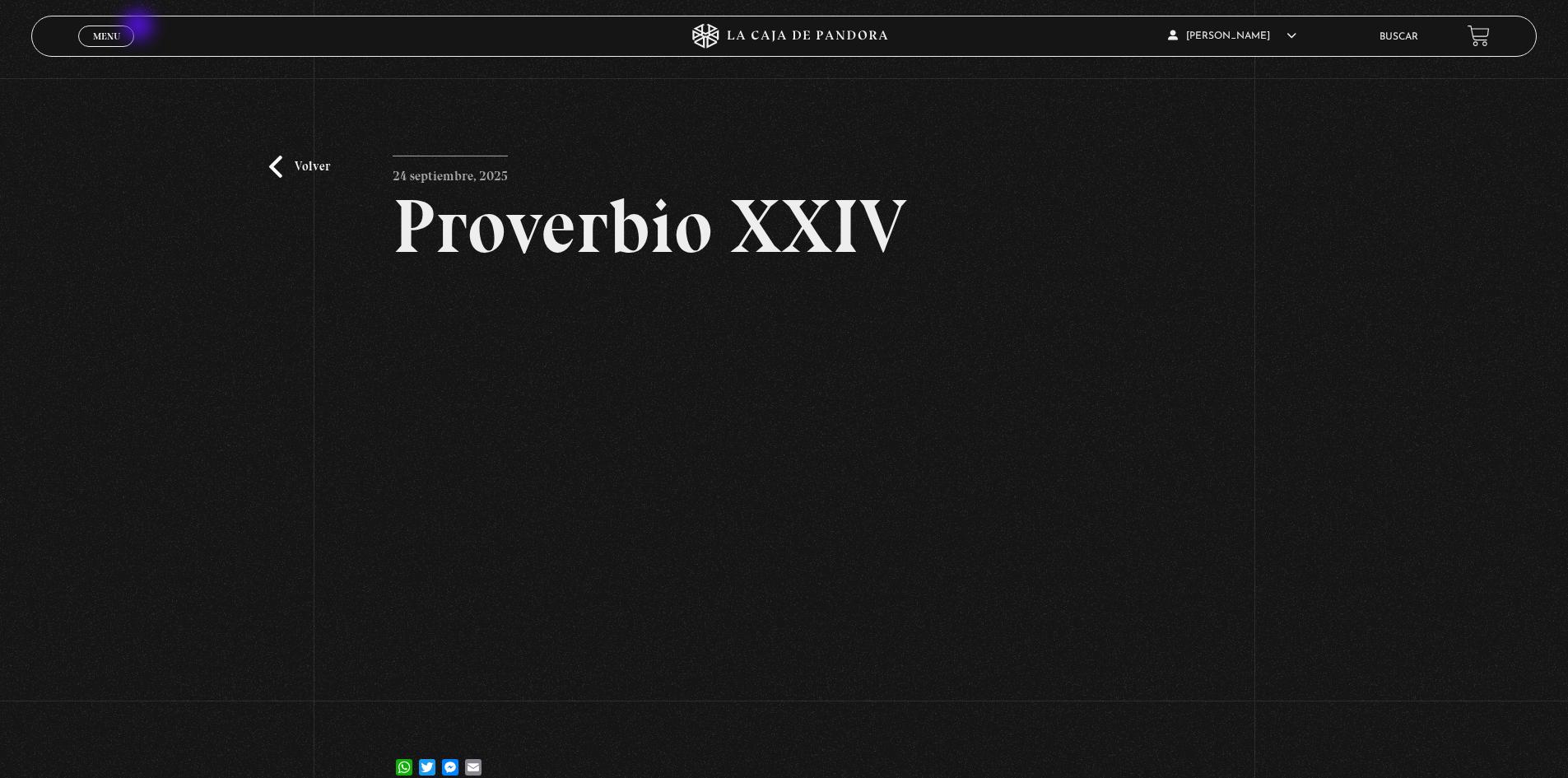
click at [127, 28] on link "Menu Cerrar" at bounding box center [106, 36] width 56 height 21
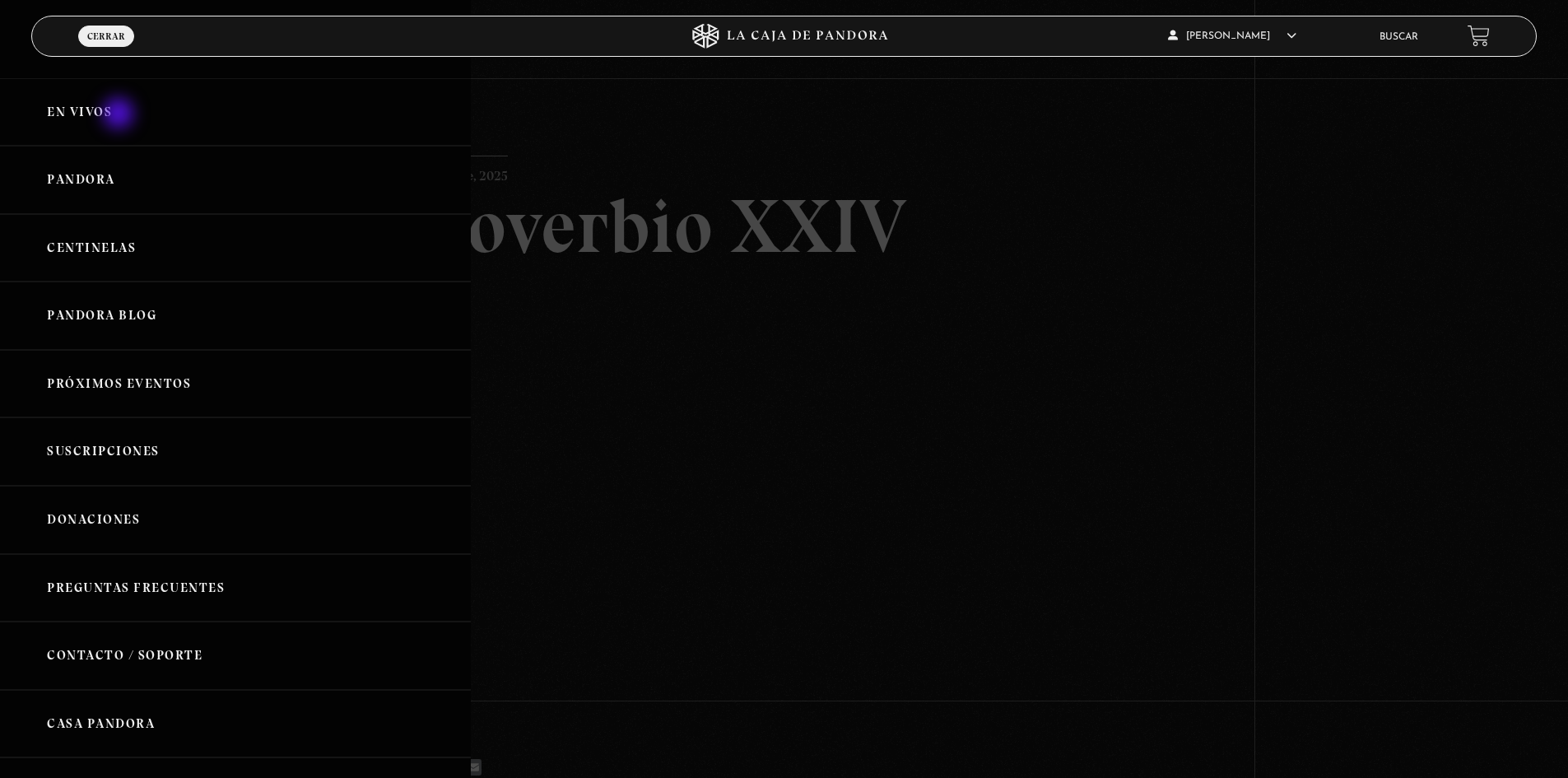
click at [120, 116] on link "En vivos" at bounding box center [235, 112] width 471 height 68
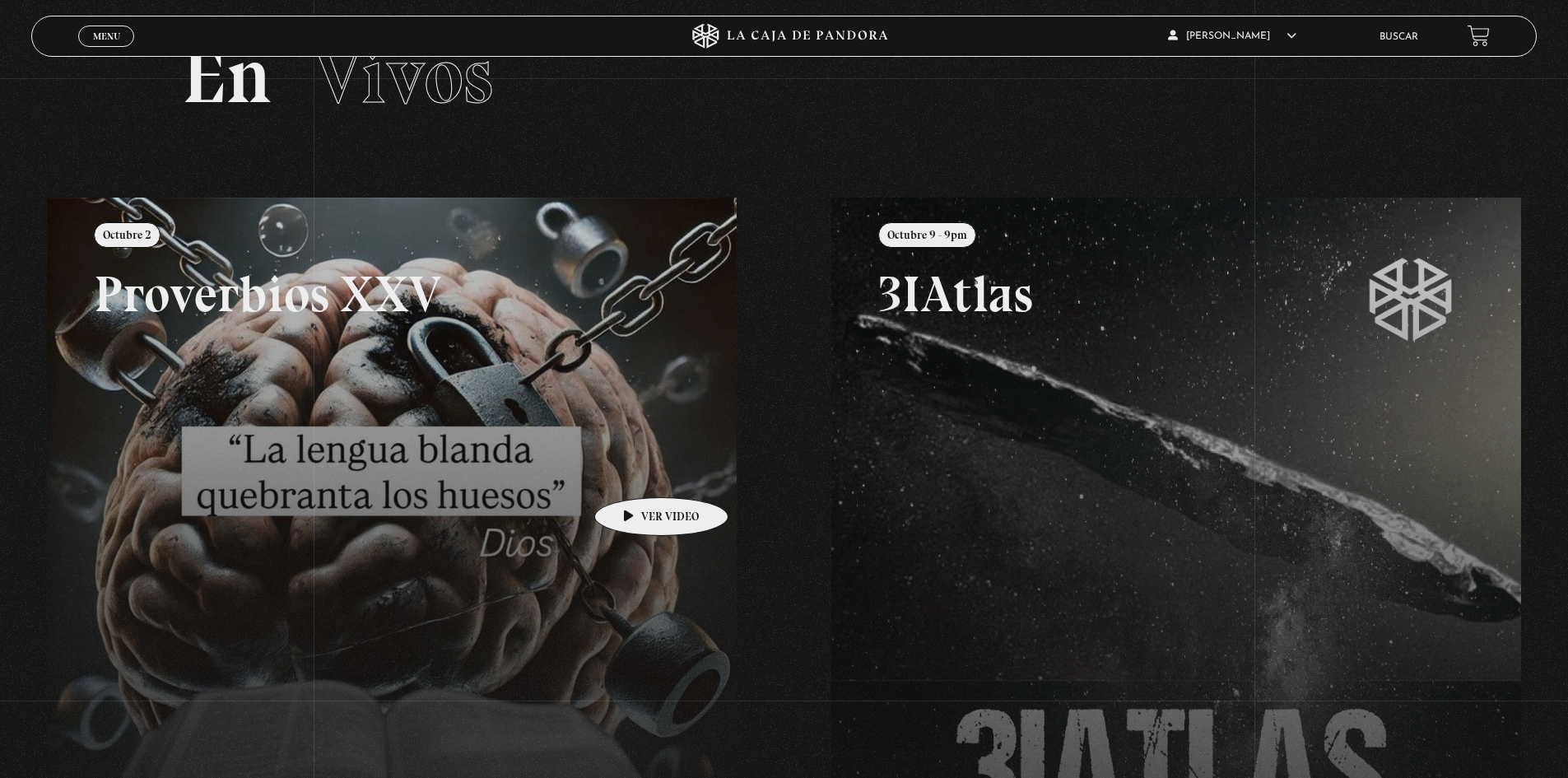
scroll to position [164, 0]
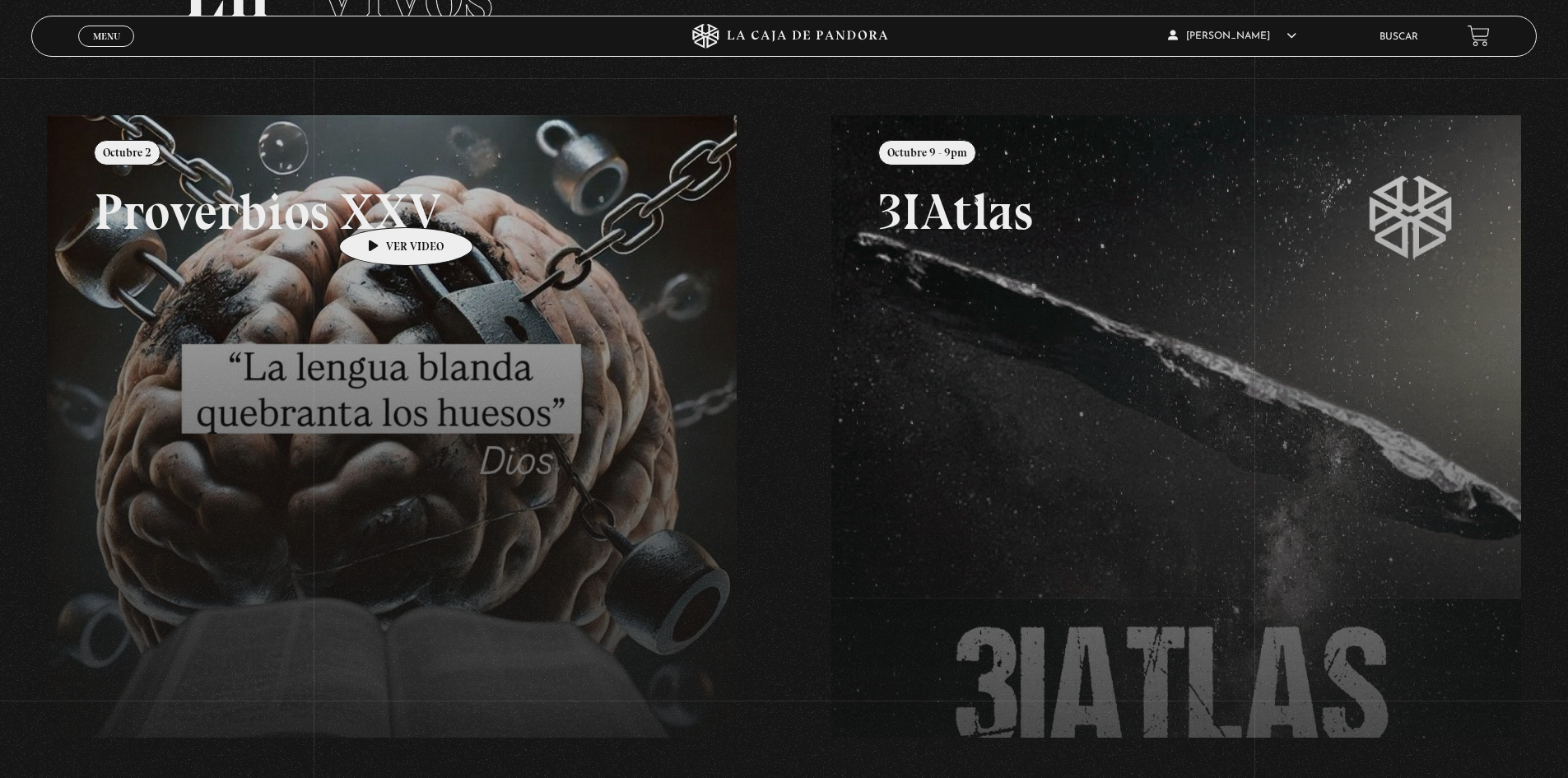
click at [381, 203] on link at bounding box center [830, 505] width 1568 height 778
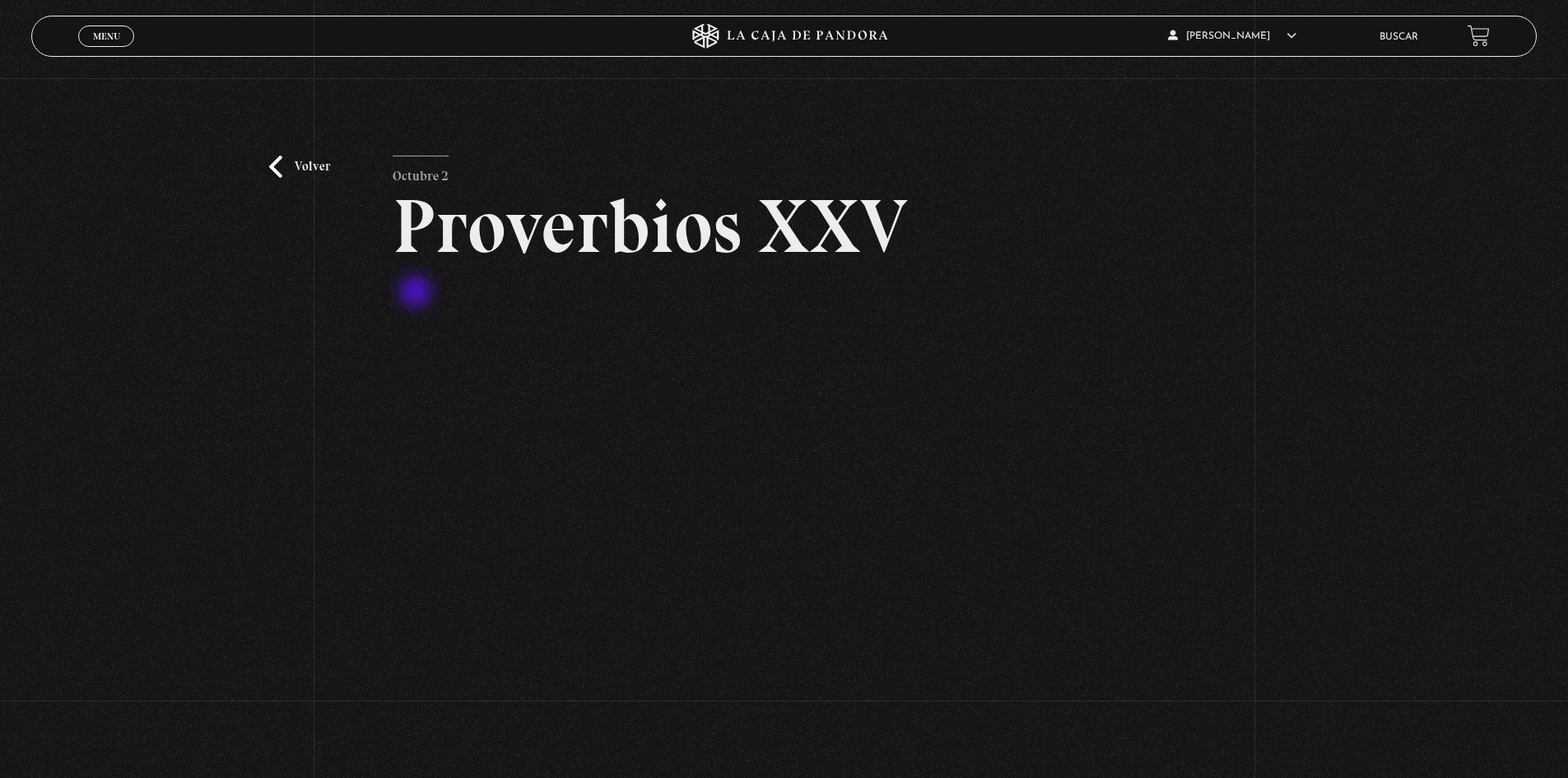
scroll to position [83, 0]
